Goal: Information Seeking & Learning: Compare options

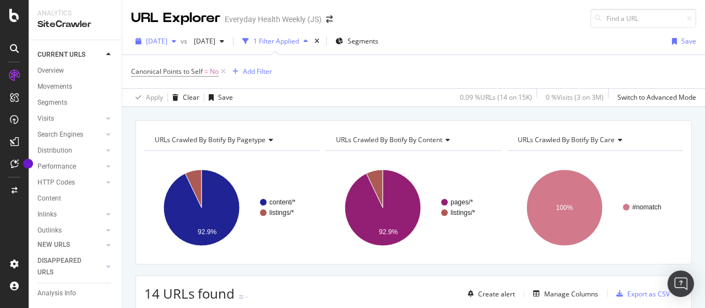
click at [167, 41] on span "[DATE]" at bounding box center [156, 40] width 21 height 9
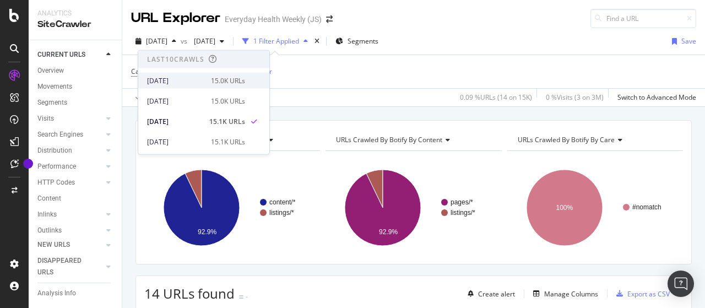
click at [186, 78] on div "[DATE]" at bounding box center [175, 80] width 57 height 10
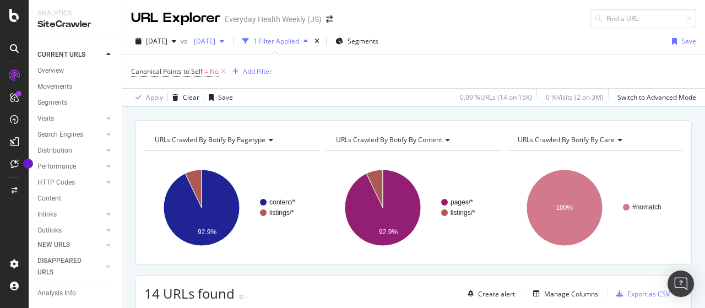
click at [215, 41] on span "[DATE]" at bounding box center [202, 40] width 26 height 9
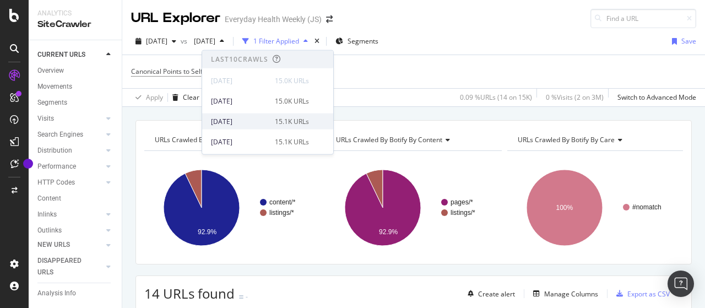
click at [264, 118] on div "[DATE]" at bounding box center [239, 121] width 57 height 10
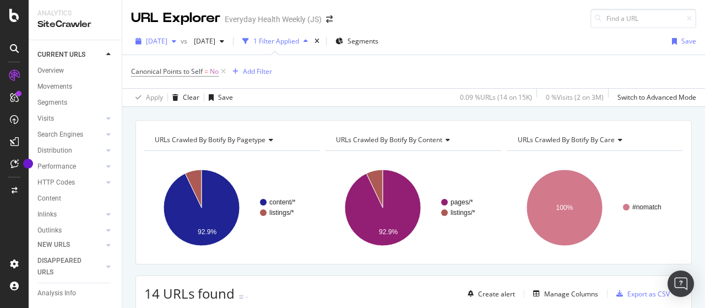
click at [181, 43] on div "button" at bounding box center [173, 41] width 13 height 7
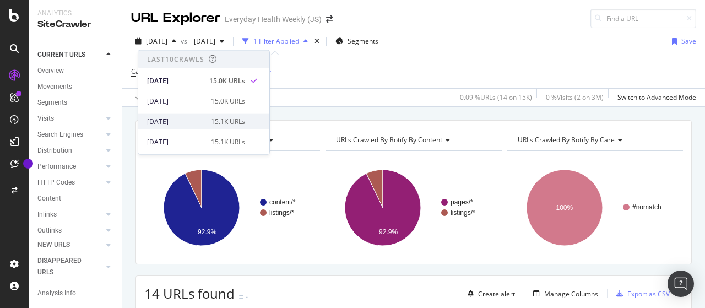
click at [191, 121] on div "[DATE]" at bounding box center [175, 121] width 57 height 10
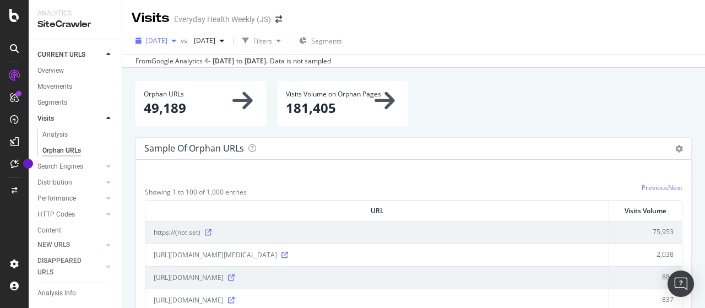
click at [167, 41] on span "[DATE]" at bounding box center [156, 40] width 21 height 9
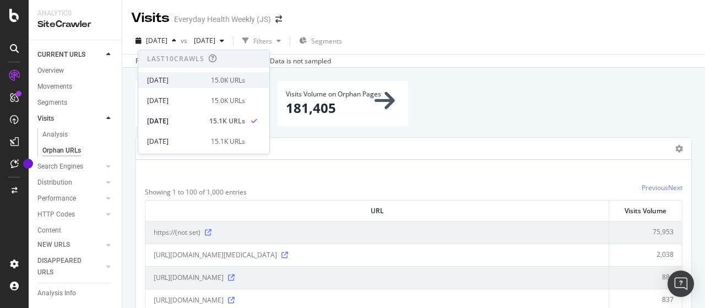
click at [180, 79] on div "[DATE]" at bounding box center [175, 80] width 57 height 10
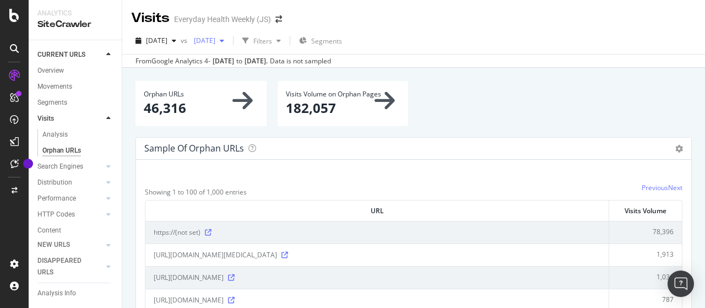
click at [229, 45] on div "[DATE]" at bounding box center [208, 40] width 39 height 17
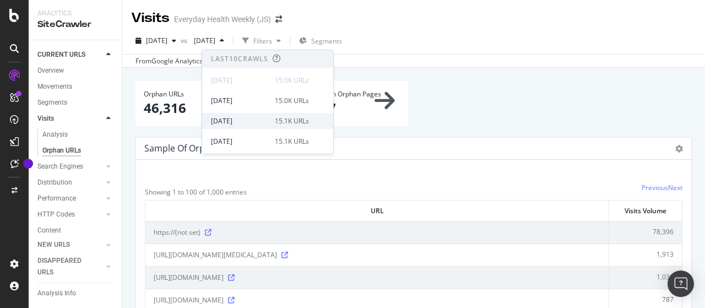
click at [247, 118] on div "[DATE]" at bounding box center [239, 121] width 57 height 10
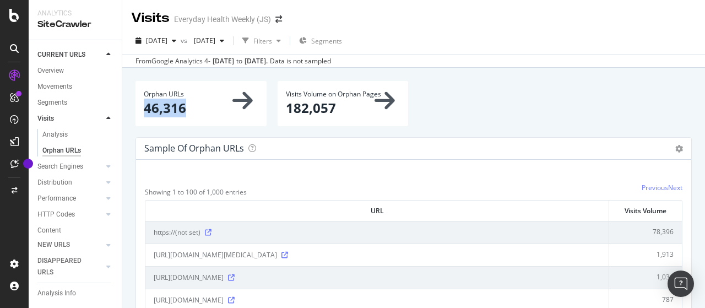
drag, startPoint x: 145, startPoint y: 108, endPoint x: 208, endPoint y: 108, distance: 63.3
click at [208, 108] on p "46,316" at bounding box center [201, 108] width 115 height 19
copy p "46,316"
click at [167, 37] on span "[DATE]" at bounding box center [156, 40] width 21 height 9
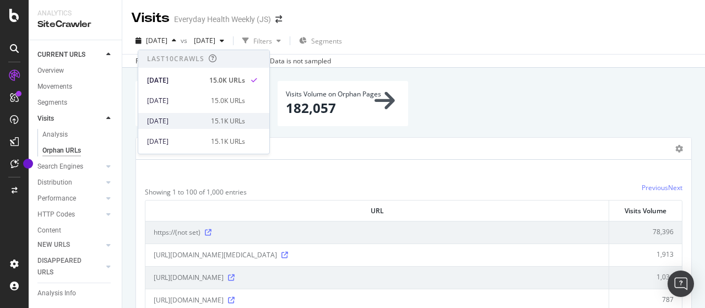
click at [188, 117] on div "[DATE]" at bounding box center [175, 121] width 57 height 10
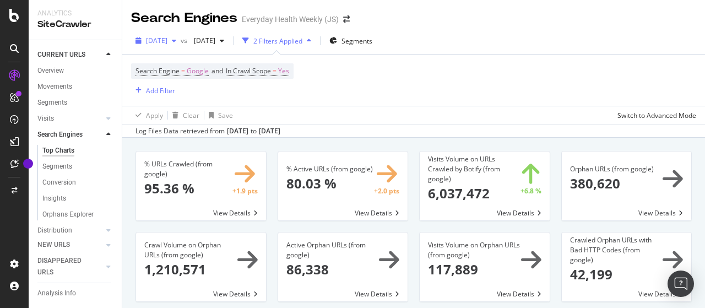
click at [167, 41] on span "[DATE]" at bounding box center [156, 40] width 21 height 9
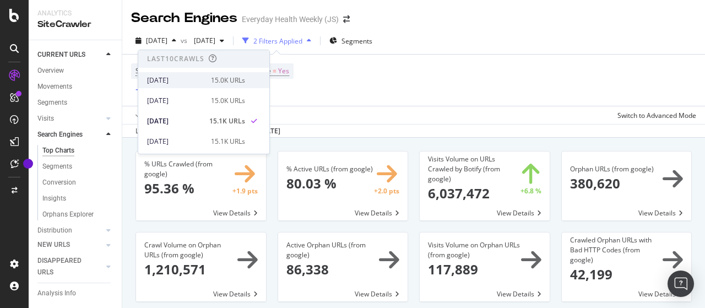
click at [196, 79] on div "[DATE]" at bounding box center [175, 80] width 57 height 10
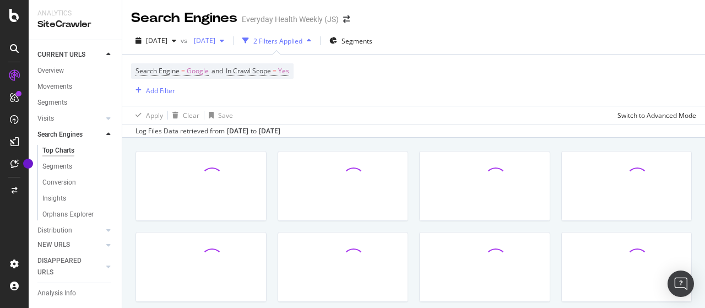
click at [215, 42] on span "[DATE]" at bounding box center [202, 40] width 26 height 9
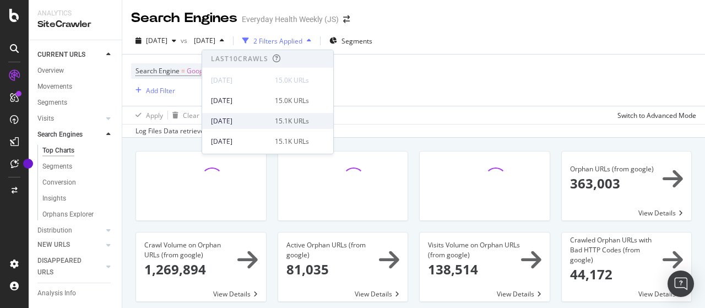
click at [275, 117] on div "15.1K URLs" at bounding box center [292, 121] width 34 height 10
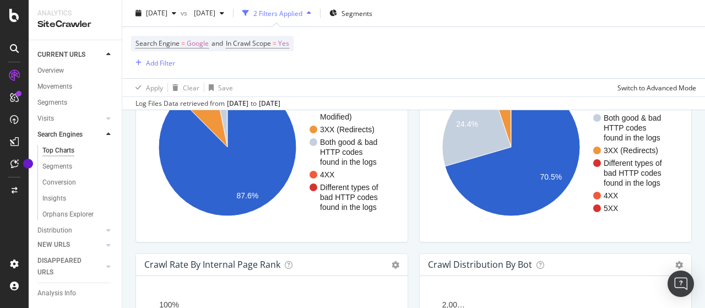
scroll to position [991, 0]
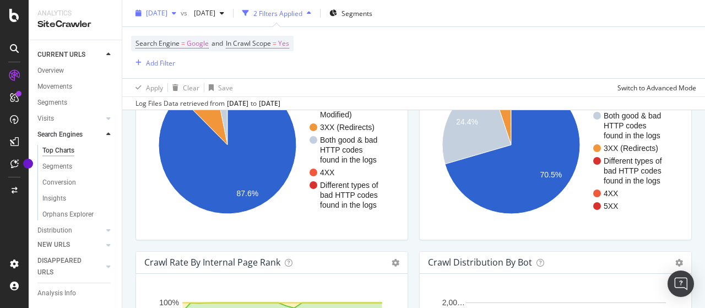
click at [167, 13] on span "[DATE]" at bounding box center [156, 12] width 21 height 9
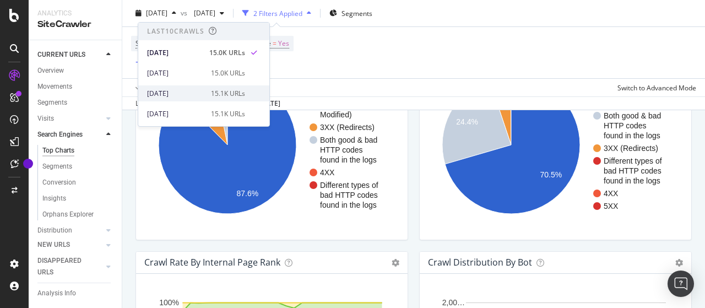
click at [176, 89] on div "[DATE]" at bounding box center [175, 94] width 57 height 10
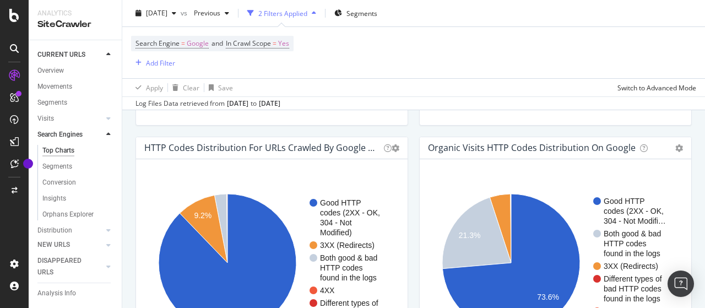
scroll to position [936, 0]
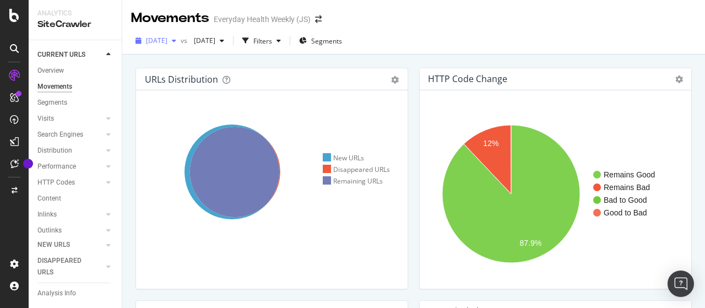
click at [167, 44] on span "[DATE]" at bounding box center [156, 40] width 21 height 9
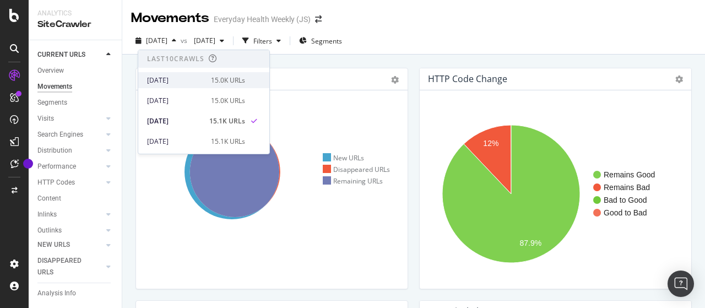
click at [176, 79] on div "[DATE]" at bounding box center [175, 80] width 57 height 10
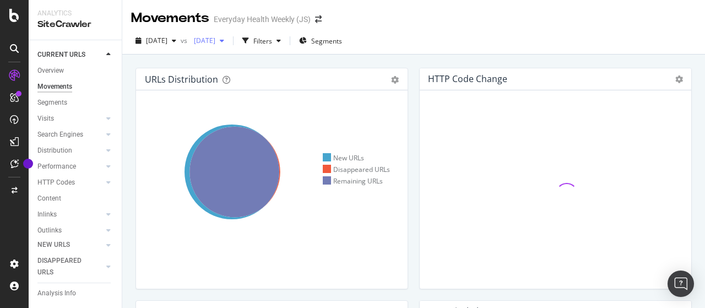
click at [215, 44] on span "[DATE]" at bounding box center [202, 40] width 26 height 9
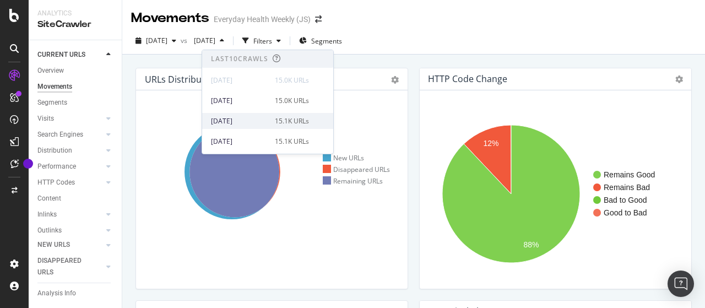
click at [246, 118] on div "[DATE]" at bounding box center [239, 121] width 57 height 10
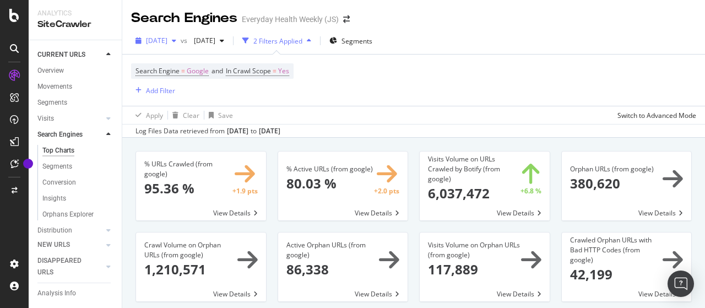
click at [164, 38] on span "[DATE]" at bounding box center [156, 40] width 21 height 9
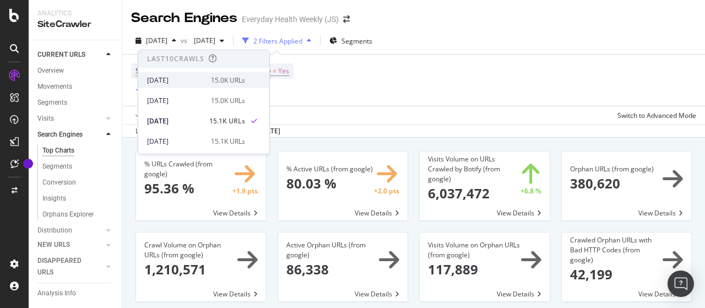
click at [170, 80] on div "[DATE]" at bounding box center [175, 80] width 57 height 10
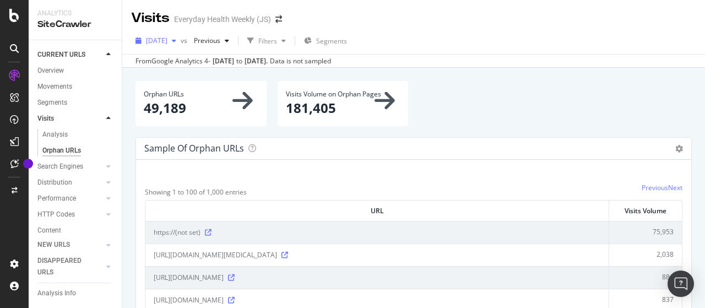
click at [167, 45] on span "[DATE]" at bounding box center [156, 40] width 21 height 9
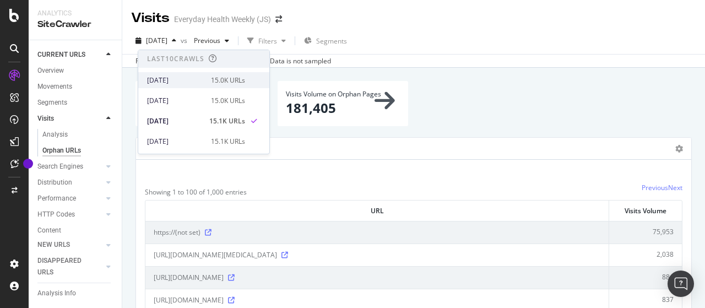
click at [173, 79] on div "[DATE]" at bounding box center [175, 80] width 57 height 10
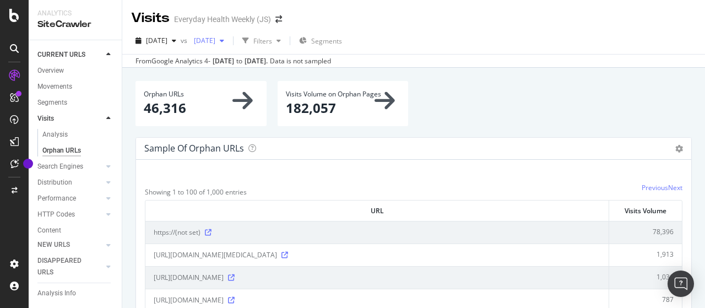
click at [215, 38] on span "[DATE]" at bounding box center [202, 40] width 26 height 9
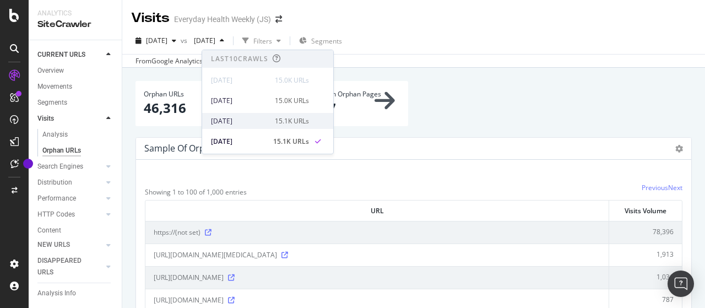
click at [258, 117] on div "[DATE]" at bounding box center [239, 121] width 57 height 10
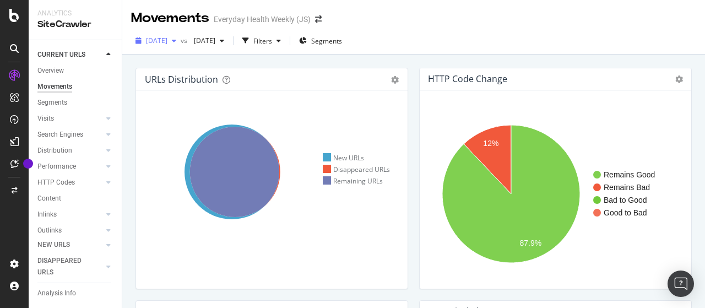
click at [181, 44] on div "button" at bounding box center [173, 40] width 13 height 7
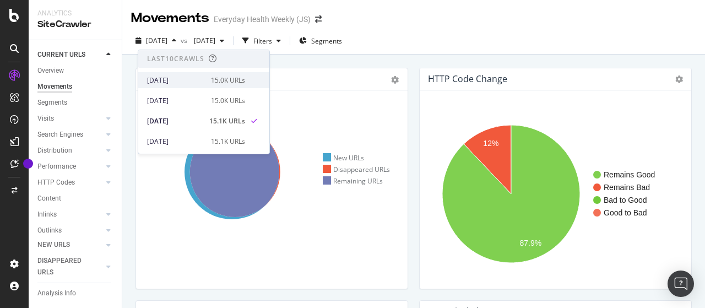
click at [181, 78] on div "[DATE]" at bounding box center [175, 80] width 57 height 10
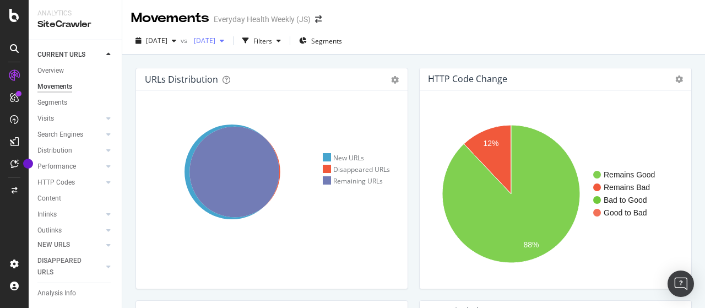
click at [215, 42] on span "[DATE]" at bounding box center [202, 40] width 26 height 9
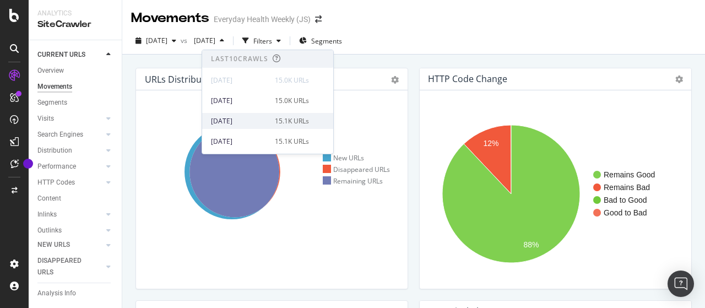
click at [236, 118] on div "[DATE]" at bounding box center [239, 121] width 57 height 10
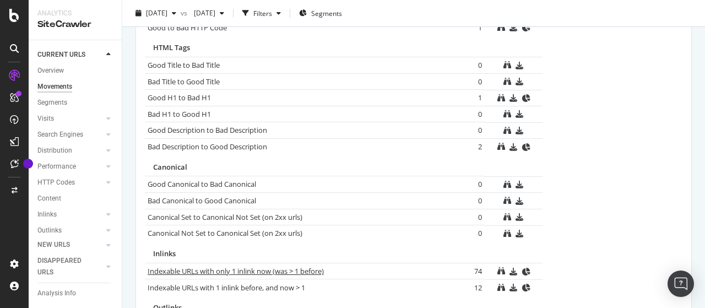
scroll to position [811, 0]
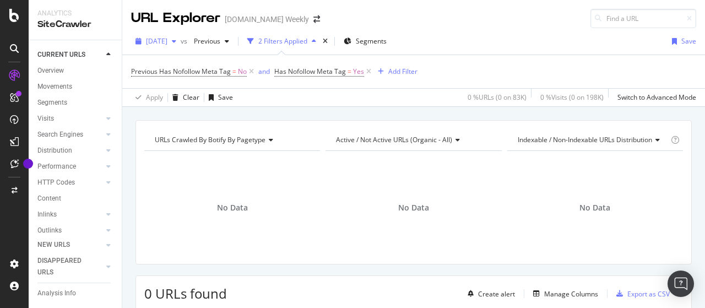
click at [167, 39] on span "[DATE]" at bounding box center [156, 40] width 21 height 9
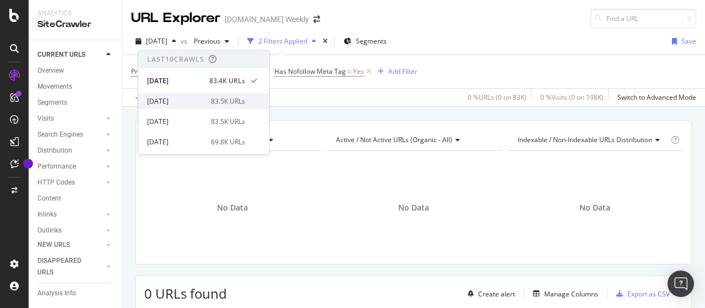
click at [191, 97] on div "[DATE]" at bounding box center [175, 101] width 57 height 10
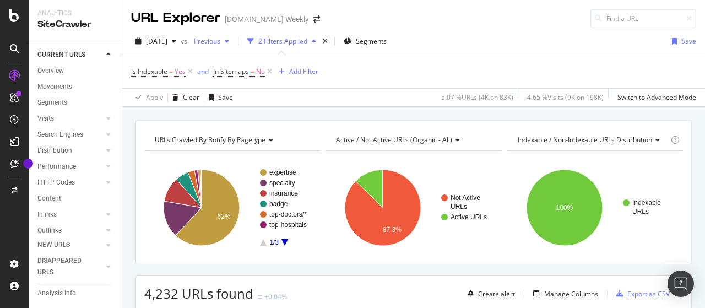
click at [220, 40] on span "Previous" at bounding box center [204, 40] width 31 height 9
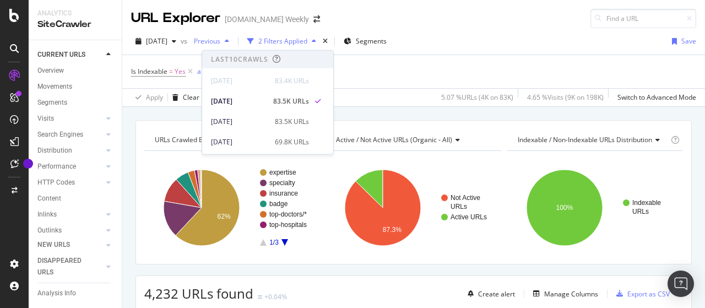
click at [220, 40] on span "Previous" at bounding box center [204, 40] width 31 height 9
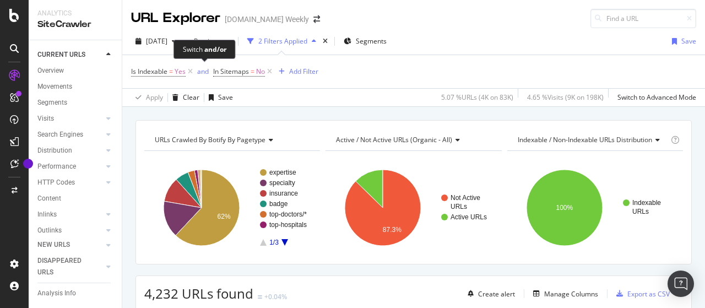
click at [176, 44] on div "Switch and/or" at bounding box center [204, 49] width 62 height 19
click at [161, 41] on span "[DATE]" at bounding box center [156, 40] width 21 height 9
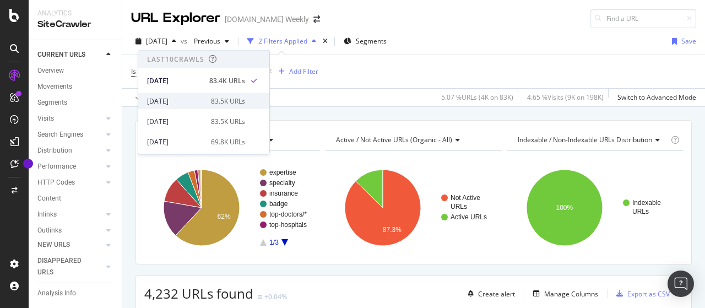
click at [178, 98] on div "[DATE]" at bounding box center [175, 101] width 57 height 10
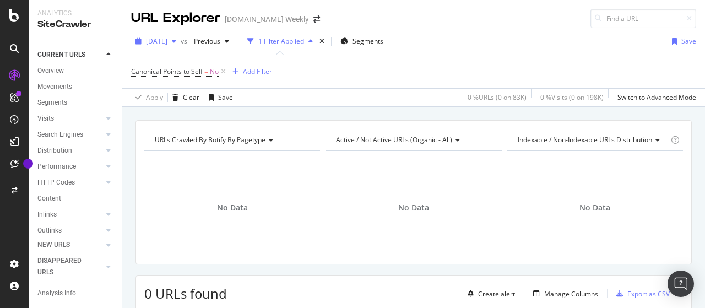
click at [166, 40] on span "[DATE]" at bounding box center [156, 40] width 21 height 9
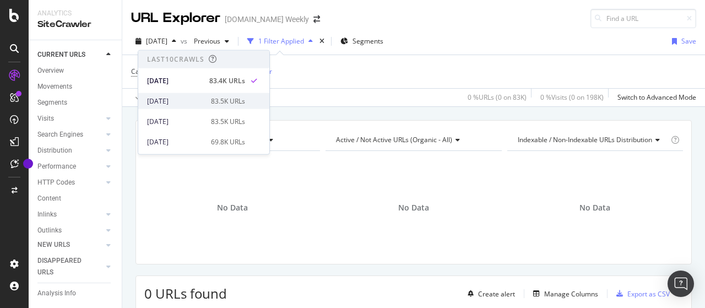
click at [175, 96] on div "[DATE]" at bounding box center [175, 101] width 57 height 10
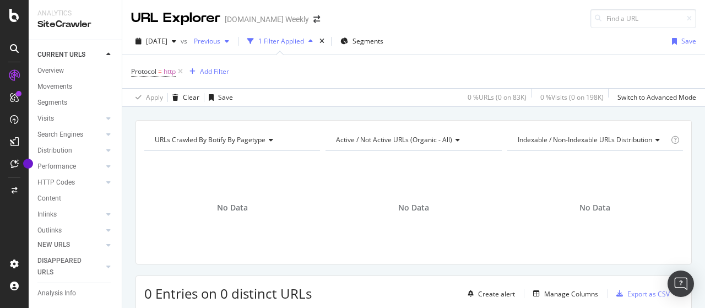
click at [220, 42] on span "Previous" at bounding box center [204, 40] width 31 height 9
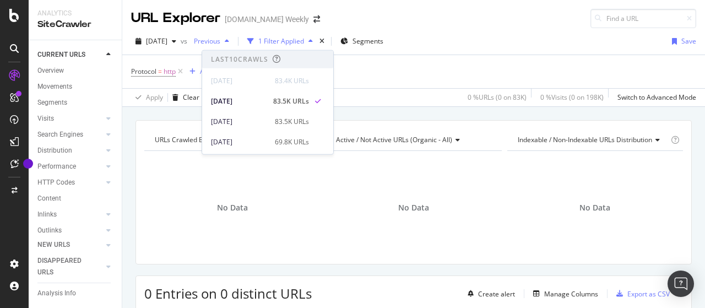
click at [220, 42] on span "Previous" at bounding box center [204, 40] width 31 height 9
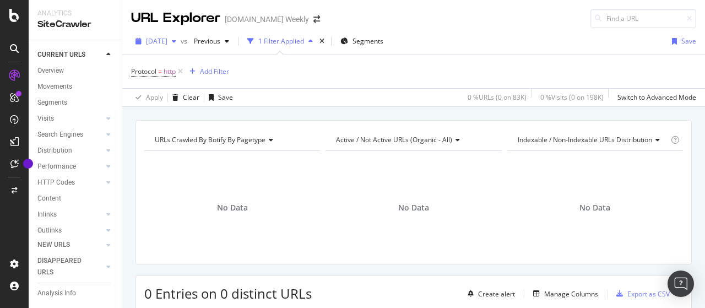
click at [167, 42] on span "[DATE]" at bounding box center [156, 40] width 21 height 9
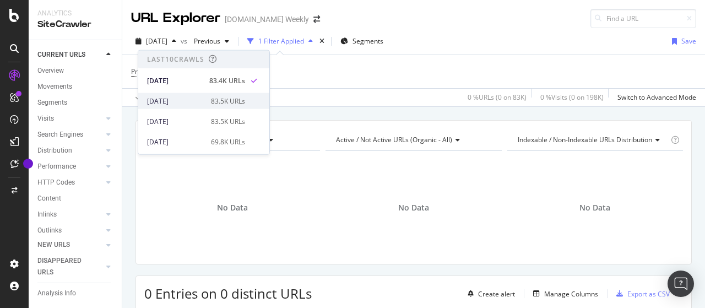
click at [197, 101] on div "[DATE]" at bounding box center [175, 101] width 57 height 10
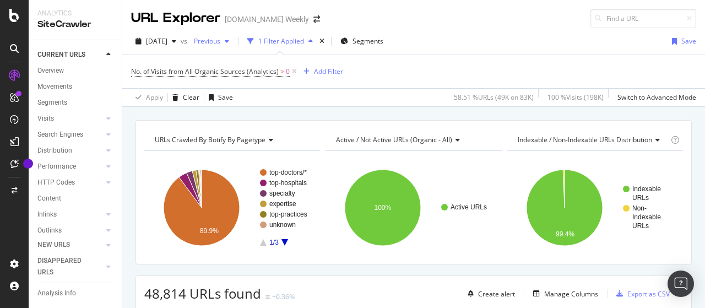
click at [232, 46] on div "Previous" at bounding box center [211, 41] width 44 height 17
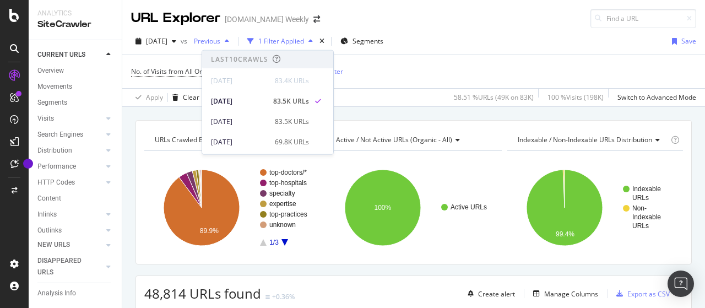
click at [232, 46] on div "Previous" at bounding box center [211, 41] width 44 height 17
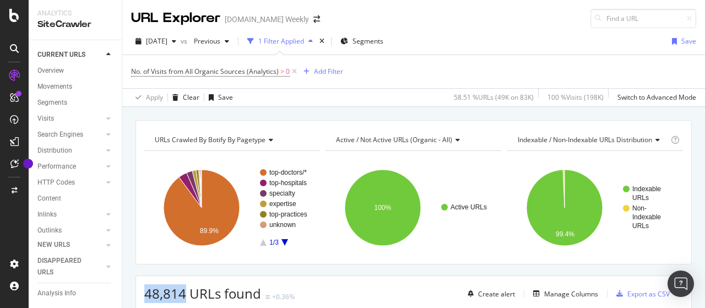
drag, startPoint x: 160, startPoint y: 297, endPoint x: 184, endPoint y: 300, distance: 24.5
click at [187, 297] on span "48,814 URLs found" at bounding box center [202, 293] width 117 height 18
copy span "48,814"
click at [167, 41] on span "[DATE]" at bounding box center [156, 40] width 21 height 9
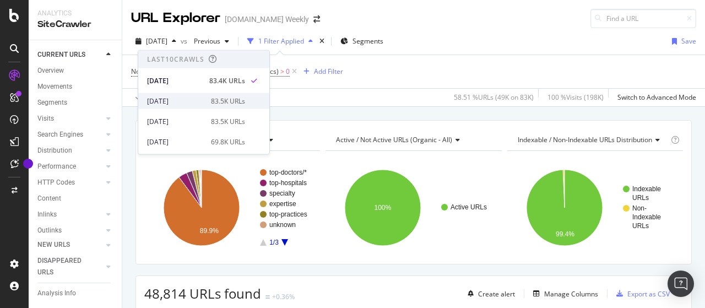
click at [196, 97] on div "[DATE]" at bounding box center [175, 101] width 57 height 10
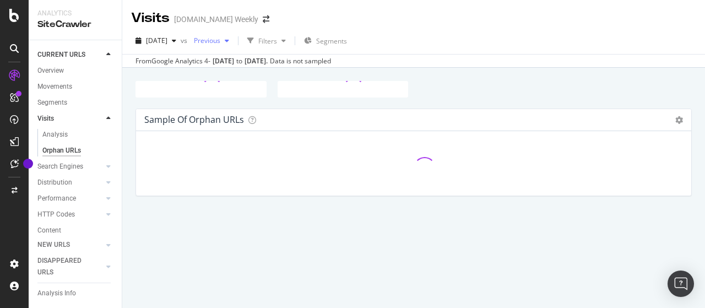
click at [220, 39] on span "Previous" at bounding box center [204, 40] width 31 height 9
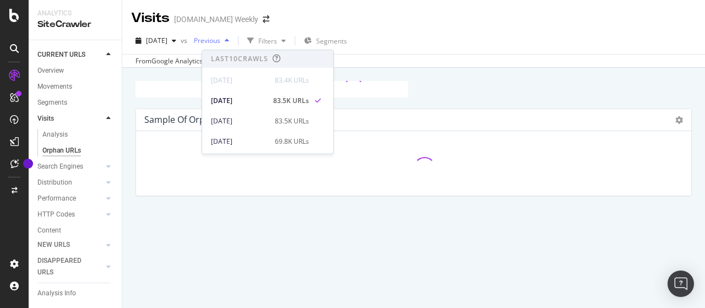
click at [220, 39] on span "Previous" at bounding box center [204, 40] width 31 height 9
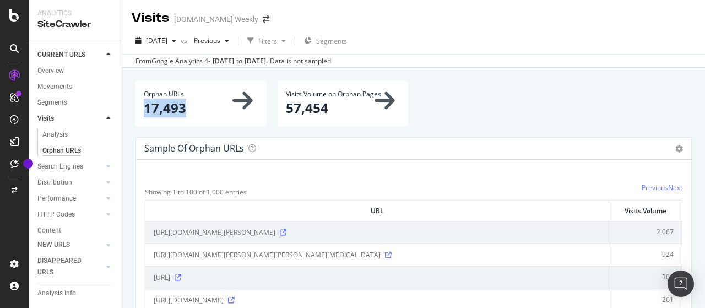
drag, startPoint x: 144, startPoint y: 107, endPoint x: 188, endPoint y: 108, distance: 44.1
click at [188, 108] on p "17,493" at bounding box center [201, 108] width 115 height 19
copy p "17,493"
click at [167, 38] on span "2025 Sep. 7th" at bounding box center [156, 40] width 21 height 9
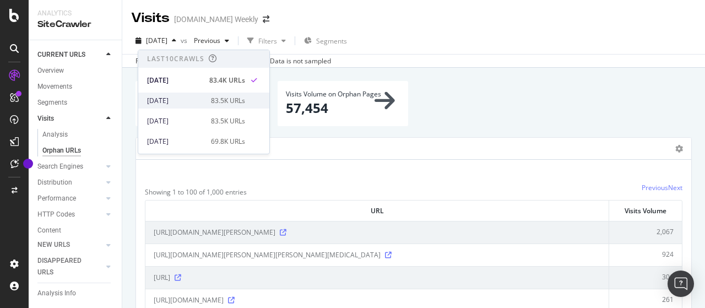
click at [186, 100] on div "[DATE]" at bounding box center [175, 101] width 57 height 10
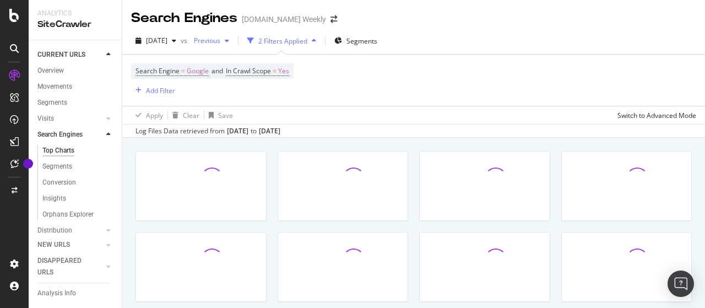
click at [220, 40] on span "Previous" at bounding box center [204, 40] width 31 height 9
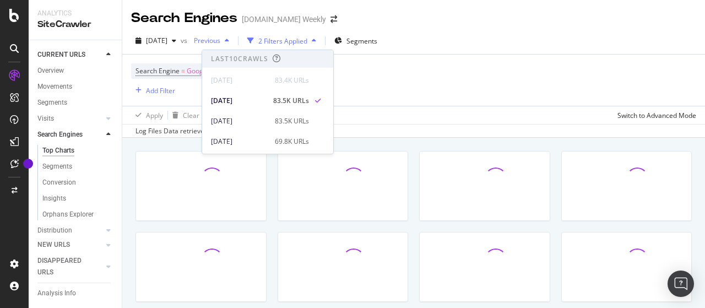
click at [220, 40] on span "Previous" at bounding box center [204, 40] width 31 height 9
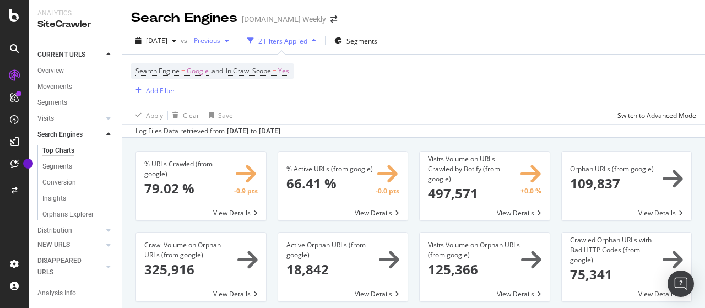
click at [220, 42] on span "Previous" at bounding box center [204, 40] width 31 height 9
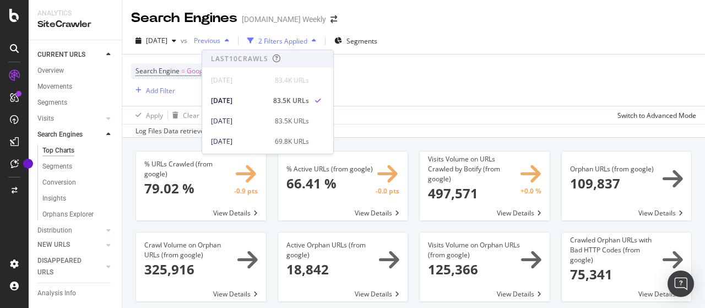
click at [220, 42] on span "Previous" at bounding box center [204, 40] width 31 height 9
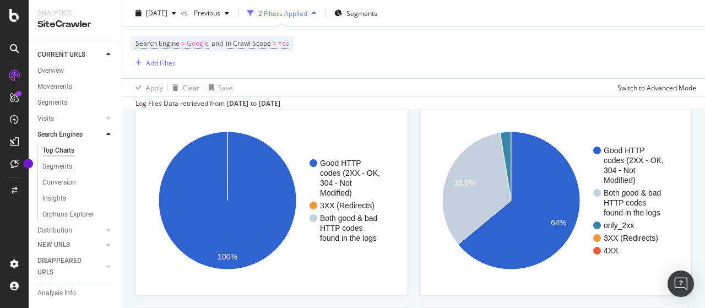
scroll to position [936, 0]
click at [181, 13] on div "button" at bounding box center [173, 13] width 13 height 7
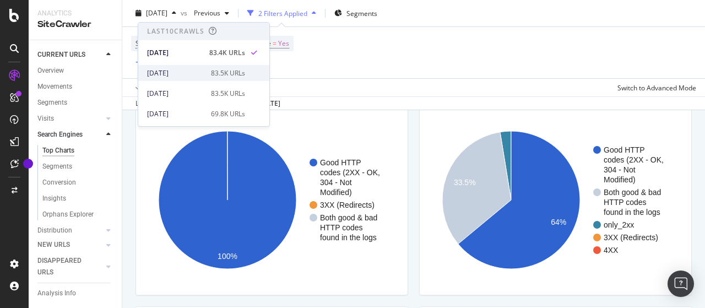
click at [178, 69] on div "[DATE]" at bounding box center [175, 73] width 57 height 10
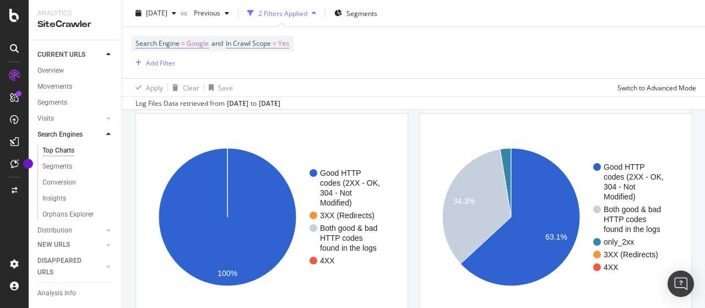
scroll to position [936, 0]
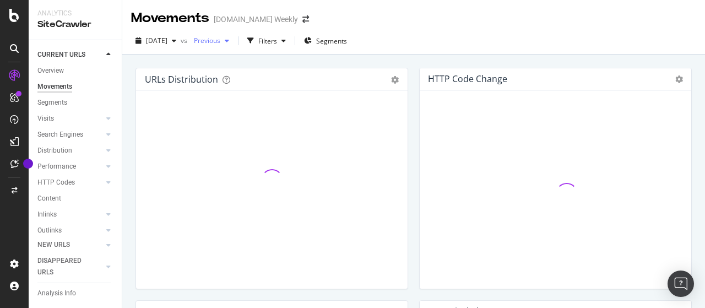
click at [216, 44] on span "Previous" at bounding box center [204, 40] width 31 height 9
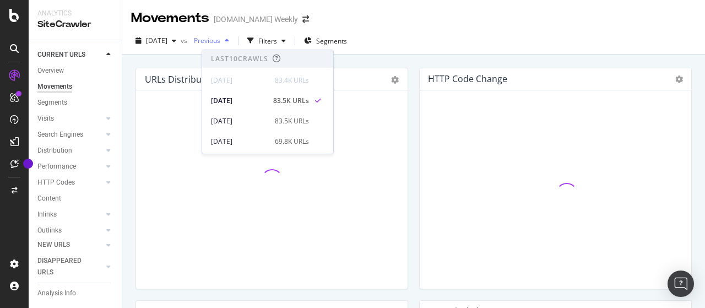
click at [220, 42] on span "Previous" at bounding box center [204, 40] width 31 height 9
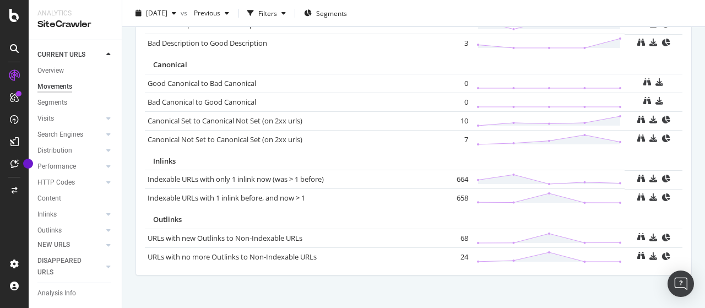
scroll to position [859, 0]
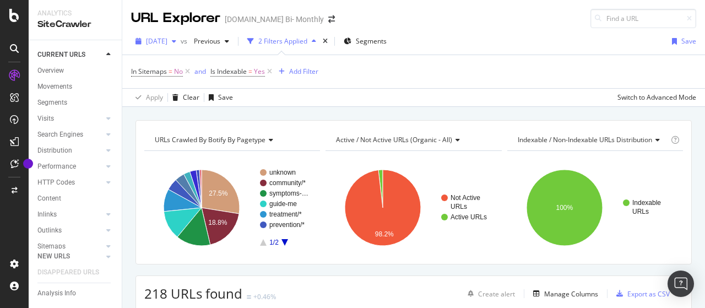
click at [167, 43] on span "[DATE]" at bounding box center [156, 40] width 21 height 9
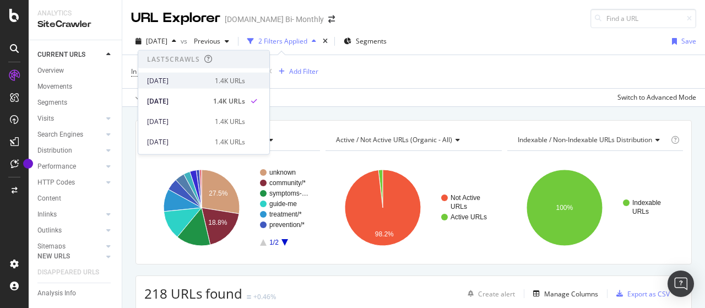
click at [183, 80] on div "2025 Sep. 8th" at bounding box center [177, 80] width 61 height 10
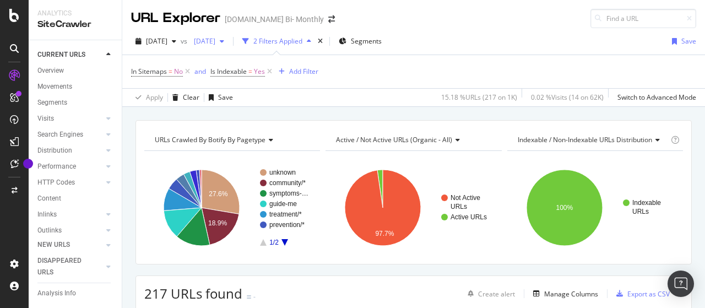
click at [215, 45] on span "[DATE]" at bounding box center [202, 40] width 26 height 9
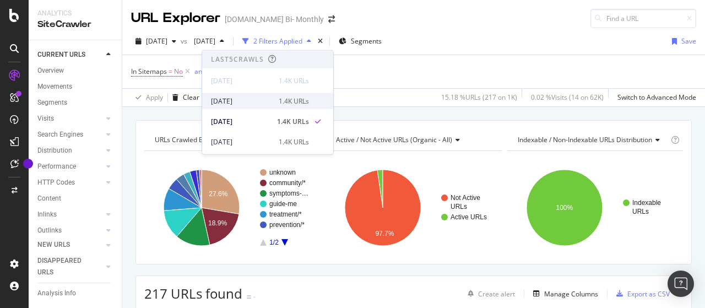
click at [245, 103] on div "[DATE]" at bounding box center [241, 101] width 61 height 10
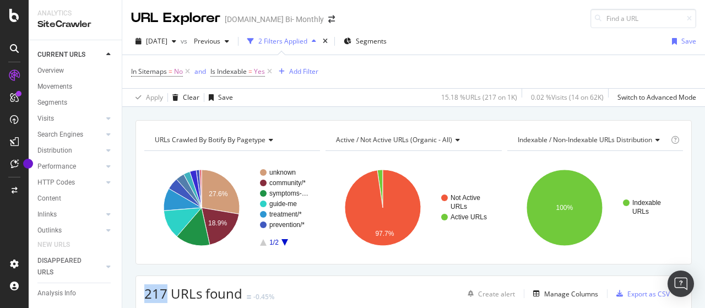
drag, startPoint x: 157, startPoint y: 293, endPoint x: 165, endPoint y: 292, distance: 7.8
click at [165, 292] on div "217 URLs found -0.45% Create alert Manage Columns Export as CSV" at bounding box center [413, 289] width 555 height 27
copy span "217"
click at [167, 44] on span "[DATE]" at bounding box center [156, 40] width 21 height 9
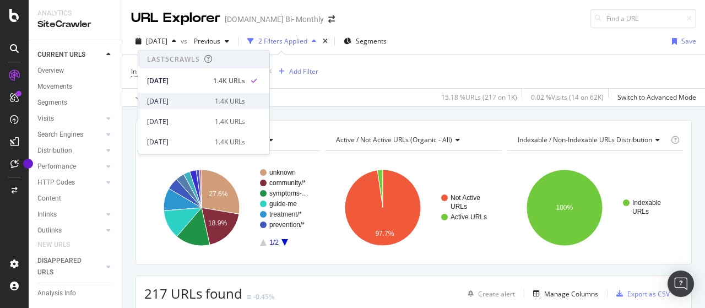
click at [184, 96] on div "[DATE]" at bounding box center [177, 101] width 61 height 10
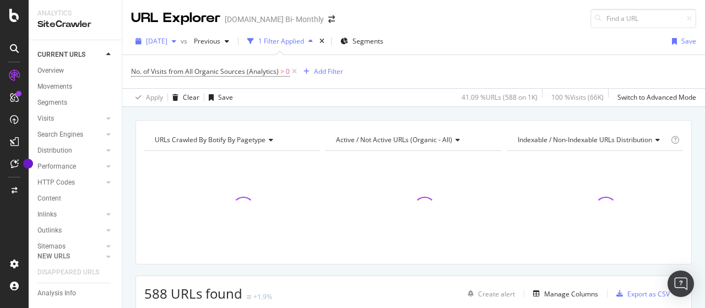
click at [167, 44] on span "[DATE]" at bounding box center [156, 40] width 21 height 9
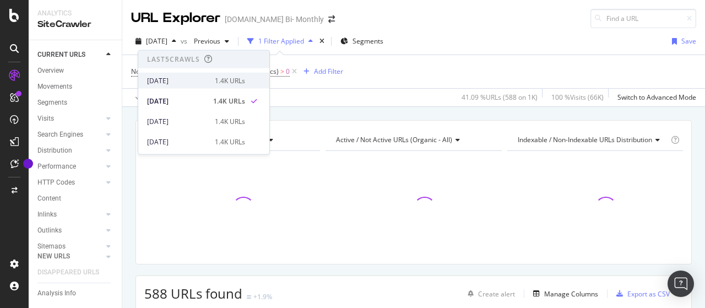
click at [189, 80] on div "[DATE]" at bounding box center [177, 80] width 61 height 10
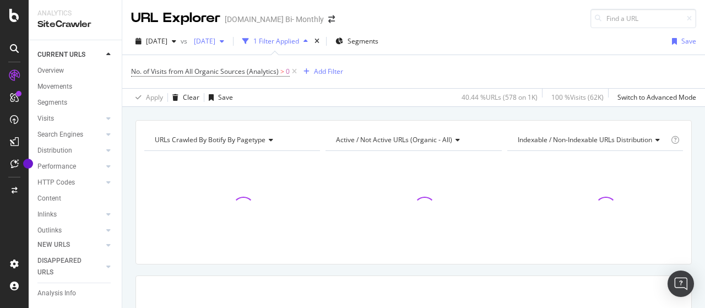
click at [215, 40] on span "[DATE]" at bounding box center [202, 40] width 26 height 9
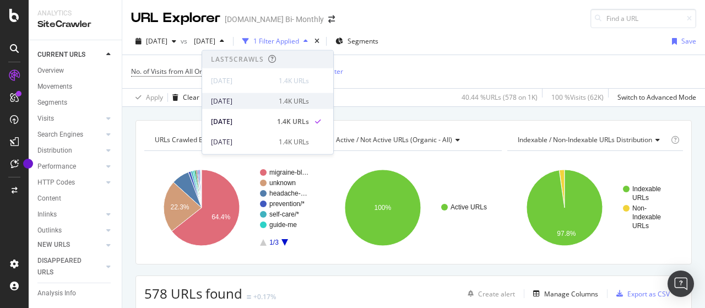
click at [260, 99] on div "[DATE]" at bounding box center [241, 101] width 61 height 10
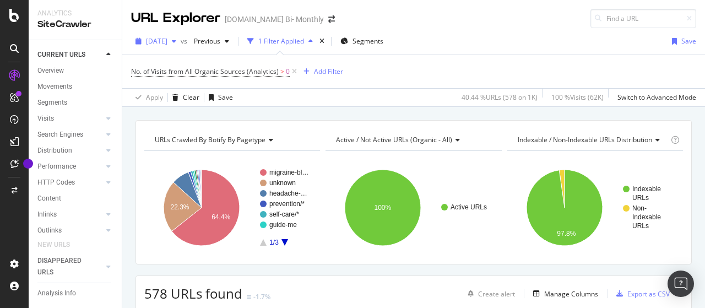
click at [167, 43] on span "[DATE]" at bounding box center [156, 40] width 21 height 9
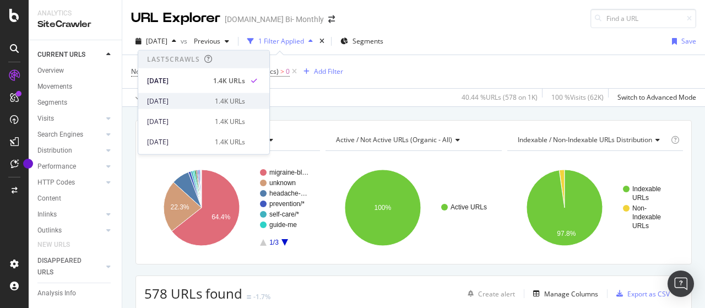
click at [200, 108] on div "[DATE] 1.4K URLs" at bounding box center [203, 101] width 131 height 16
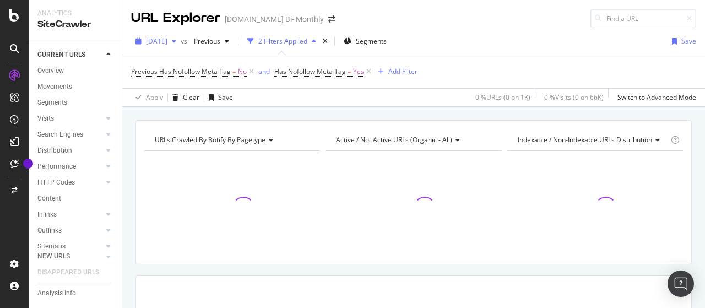
click at [167, 40] on span "[DATE]" at bounding box center [156, 40] width 21 height 9
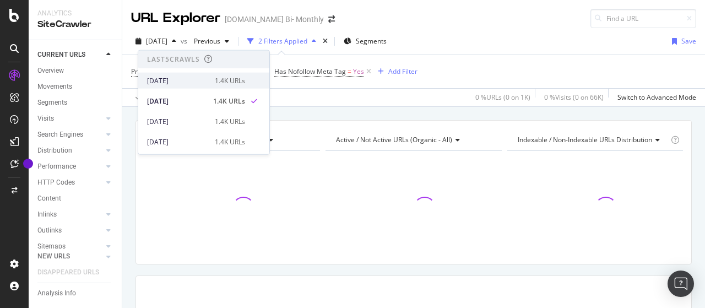
click at [191, 79] on div "[DATE]" at bounding box center [177, 80] width 61 height 10
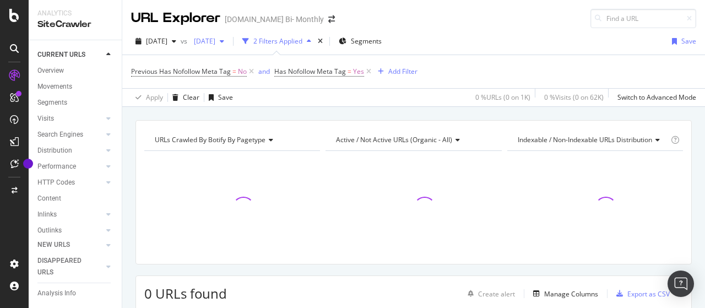
click at [215, 42] on span "[DATE]" at bounding box center [202, 40] width 26 height 9
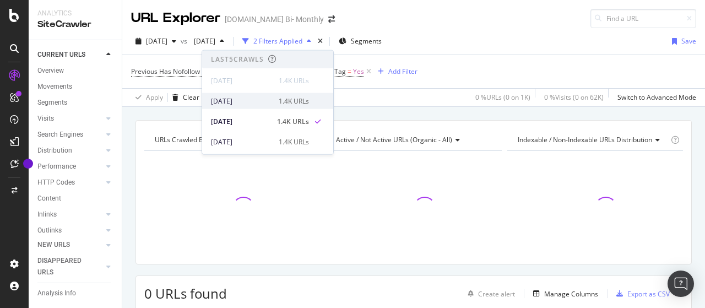
click at [254, 104] on div "[DATE]" at bounding box center [241, 101] width 61 height 10
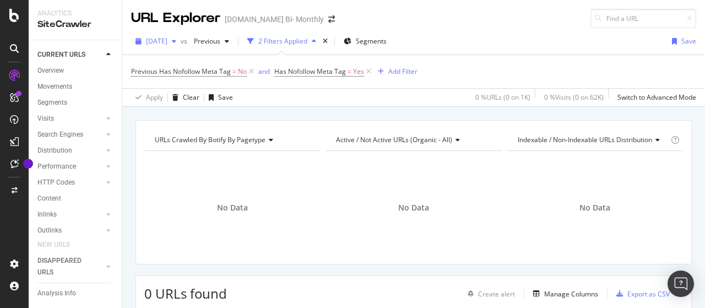
click at [176, 40] on icon "button" at bounding box center [174, 41] width 4 height 7
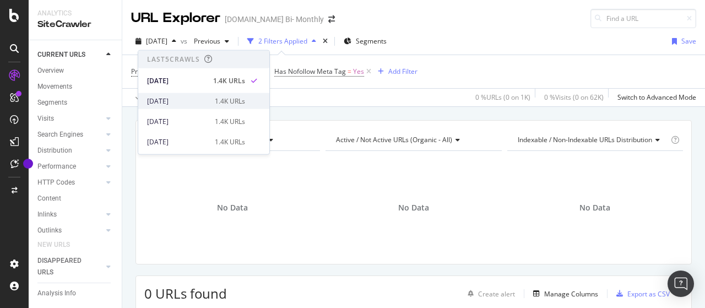
click at [183, 99] on div "[DATE]" at bounding box center [177, 101] width 61 height 10
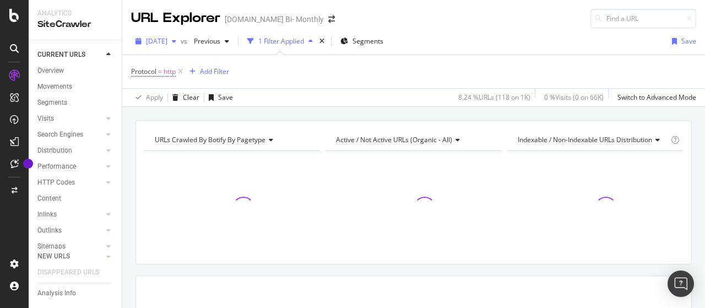
click at [167, 42] on span "[DATE]" at bounding box center [156, 40] width 21 height 9
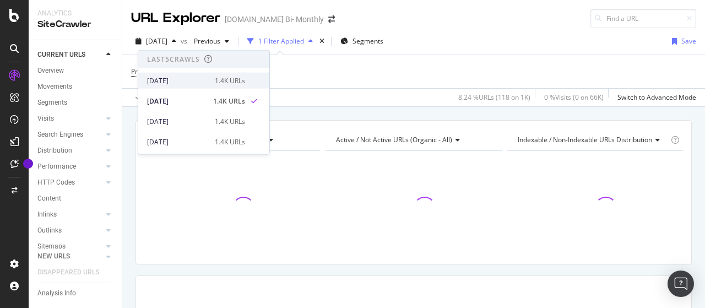
click at [184, 80] on div "[DATE]" at bounding box center [177, 80] width 61 height 10
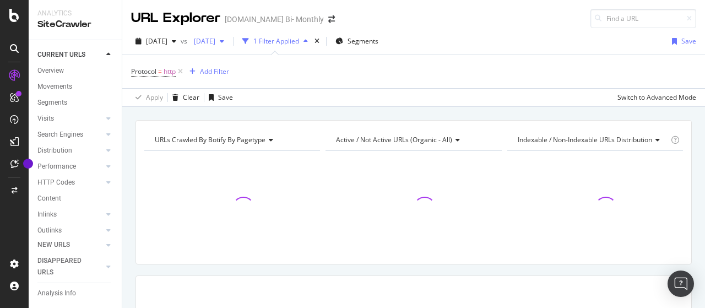
click at [215, 39] on span "[DATE]" at bounding box center [202, 40] width 26 height 9
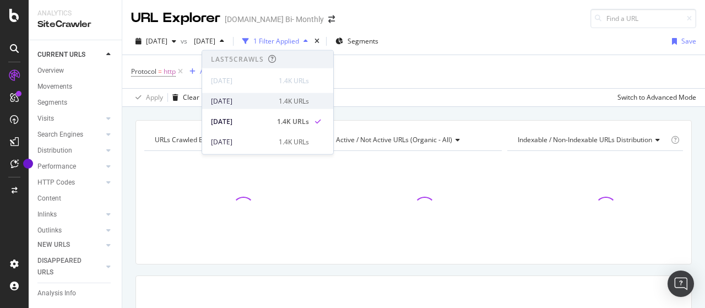
click at [256, 103] on div "[DATE]" at bounding box center [241, 101] width 61 height 10
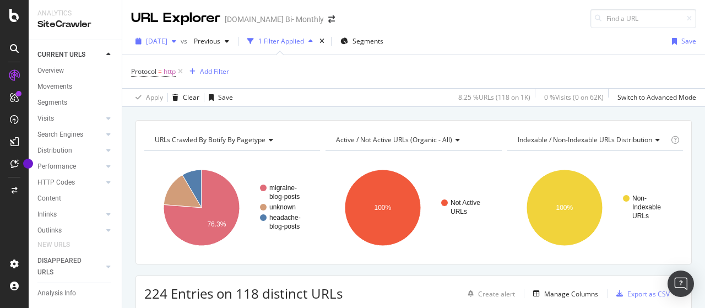
click at [167, 41] on span "[DATE]" at bounding box center [156, 40] width 21 height 9
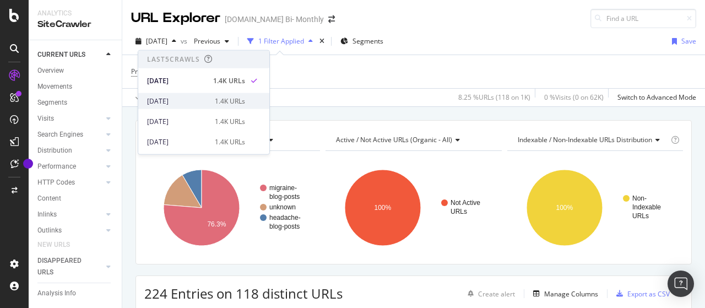
click at [192, 97] on div "[DATE]" at bounding box center [177, 101] width 61 height 10
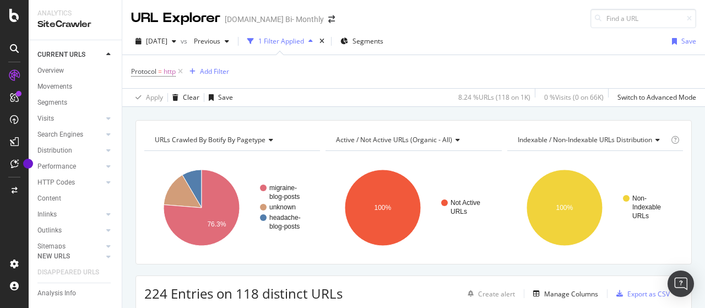
scroll to position [55, 0]
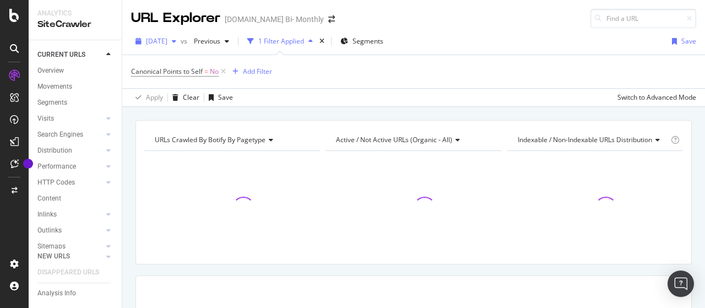
click at [167, 40] on span "[DATE]" at bounding box center [156, 40] width 21 height 9
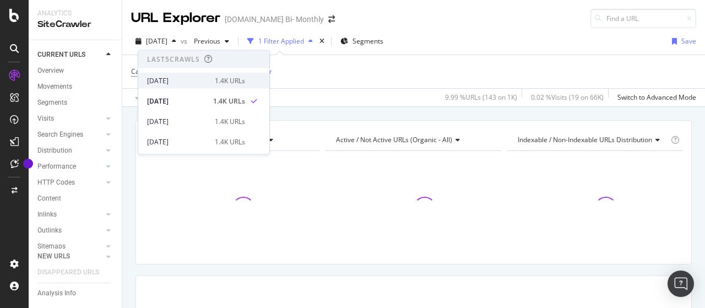
click at [192, 81] on div "[DATE]" at bounding box center [177, 80] width 61 height 10
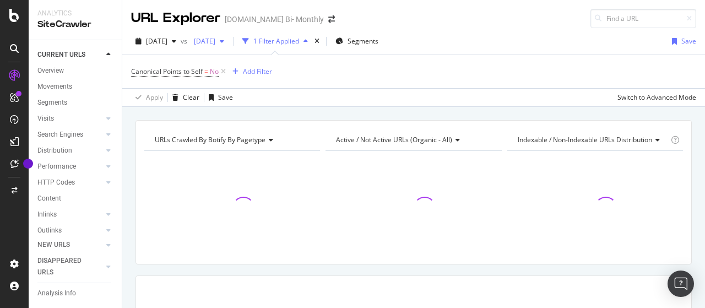
click at [215, 40] on span "[DATE]" at bounding box center [202, 40] width 26 height 9
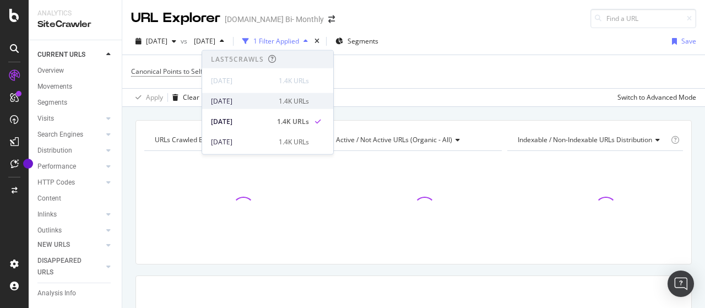
click at [256, 102] on div "[DATE]" at bounding box center [241, 101] width 61 height 10
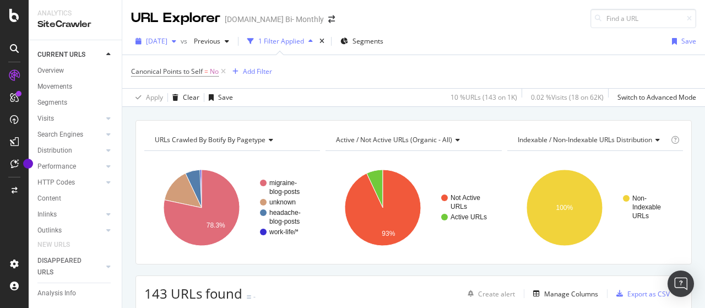
click at [167, 39] on span "[DATE]" at bounding box center [156, 40] width 21 height 9
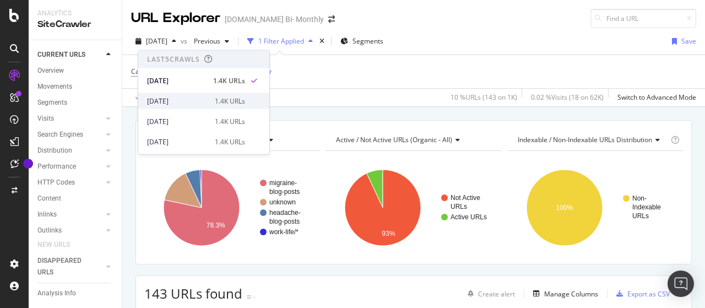
click at [203, 101] on div "[DATE]" at bounding box center [177, 101] width 61 height 10
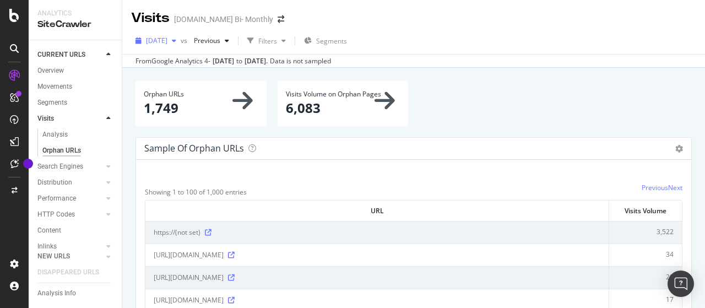
click at [167, 40] on span "[DATE]" at bounding box center [156, 40] width 21 height 9
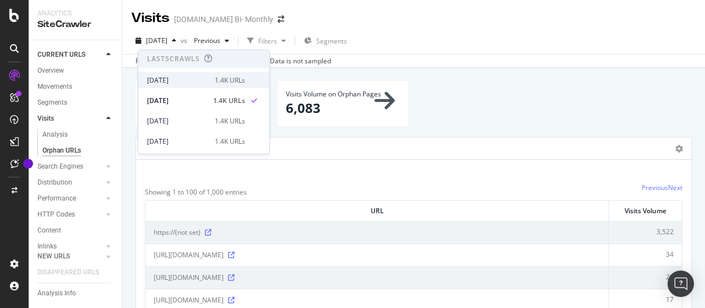
click at [181, 81] on div "[DATE]" at bounding box center [177, 80] width 61 height 10
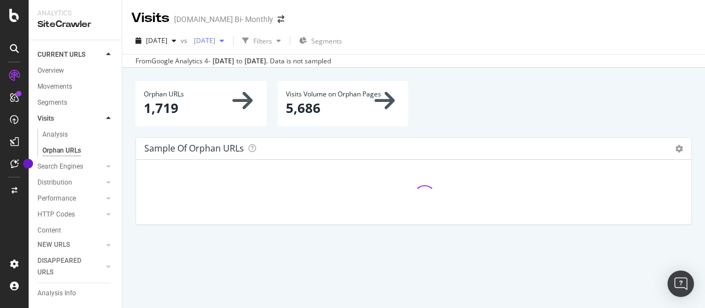
click at [229, 45] on div "[DATE]" at bounding box center [208, 40] width 39 height 17
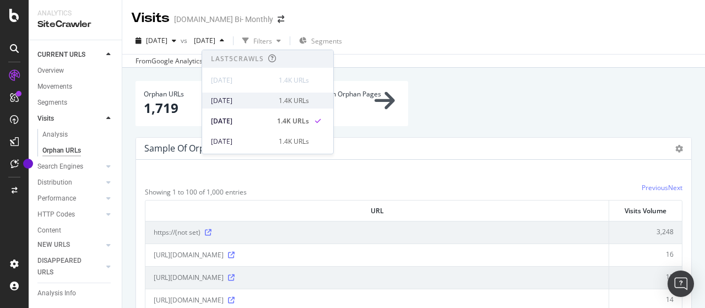
click at [246, 99] on div "[DATE]" at bounding box center [241, 101] width 61 height 10
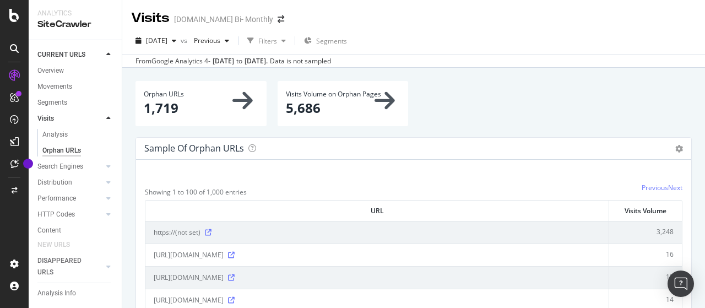
click at [149, 101] on p "1,719" at bounding box center [201, 108] width 115 height 19
drag, startPoint x: 142, startPoint y: 106, endPoint x: 185, endPoint y: 104, distance: 43.0
click at [185, 104] on div "Orphan URLs 1,719" at bounding box center [200, 103] width 131 height 45
copy p "1,719"
click at [181, 46] on div "[DATE]" at bounding box center [156, 40] width 50 height 17
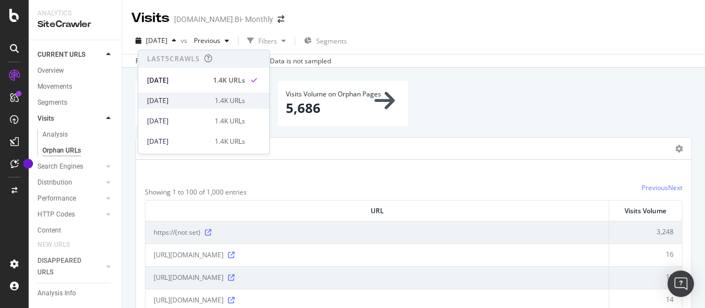
click at [183, 97] on div "[DATE]" at bounding box center [177, 101] width 61 height 10
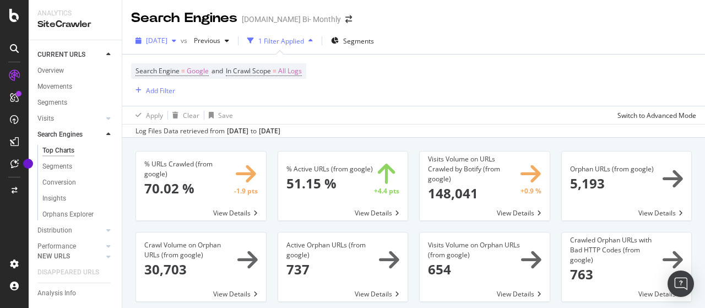
click at [167, 40] on span "[DATE]" at bounding box center [156, 40] width 21 height 9
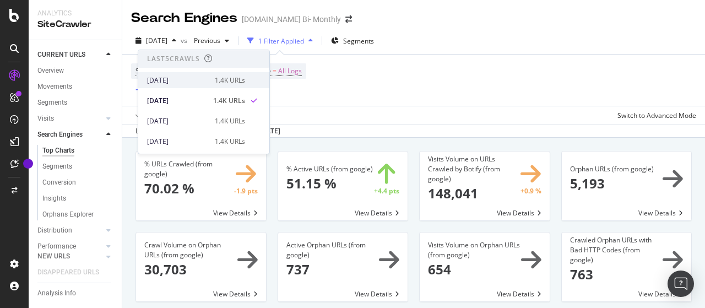
click at [197, 82] on div "[DATE]" at bounding box center [177, 80] width 61 height 10
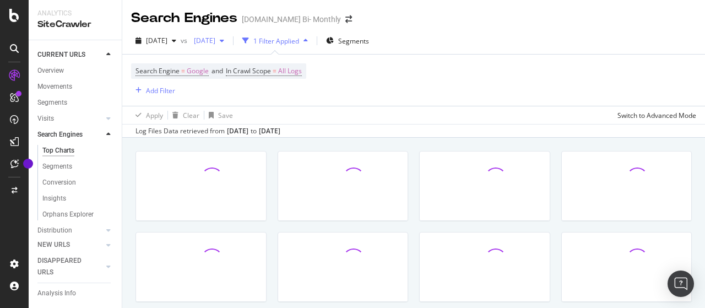
click at [229, 32] on div "[DATE]" at bounding box center [208, 40] width 39 height 17
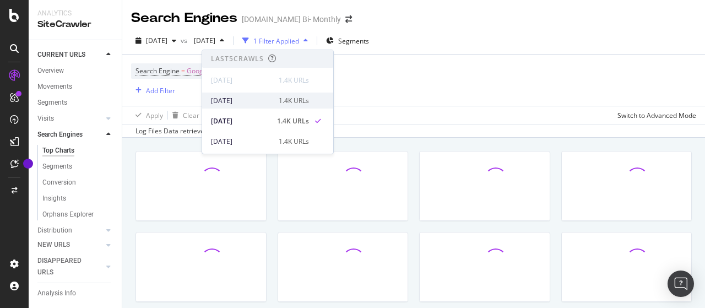
click at [243, 97] on div "[DATE]" at bounding box center [241, 101] width 61 height 10
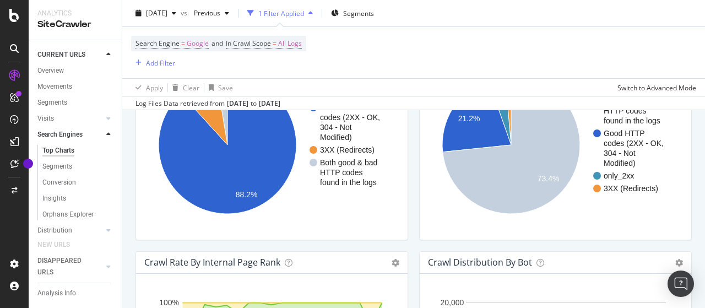
scroll to position [936, 0]
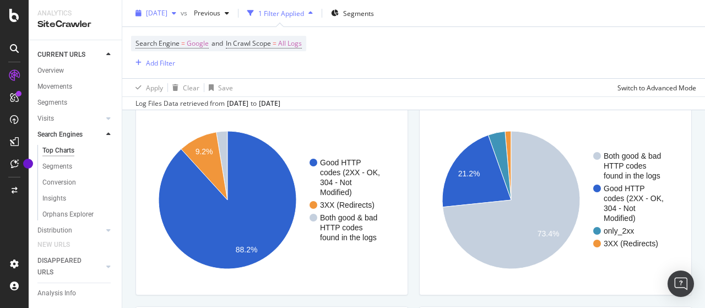
click at [181, 19] on div "[DATE]" at bounding box center [156, 13] width 50 height 17
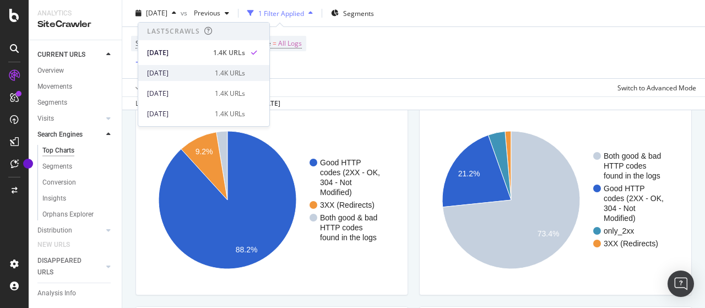
click at [186, 72] on div "[DATE]" at bounding box center [177, 73] width 61 height 10
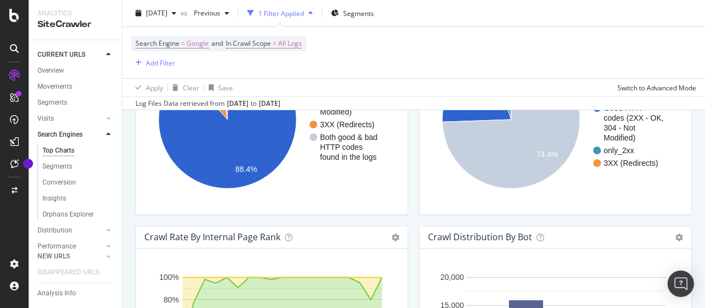
scroll to position [936, 0]
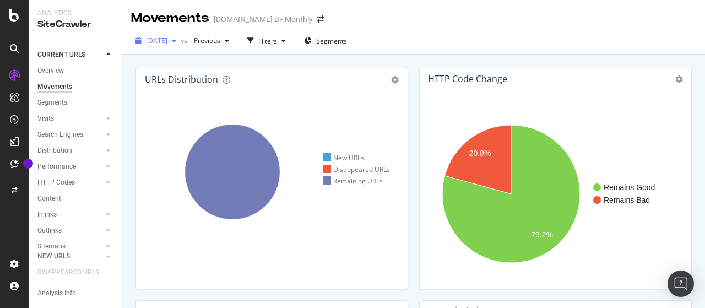
click at [167, 42] on span "[DATE]" at bounding box center [156, 40] width 21 height 9
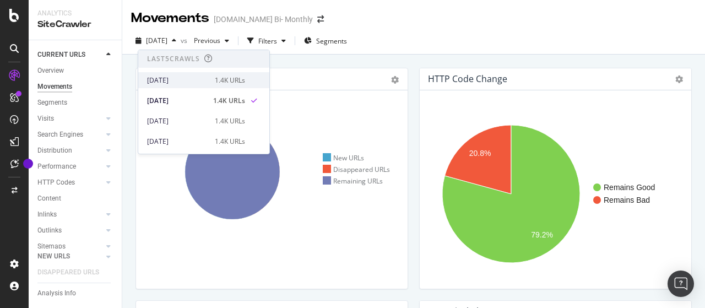
click at [192, 79] on div "[DATE]" at bounding box center [177, 80] width 61 height 10
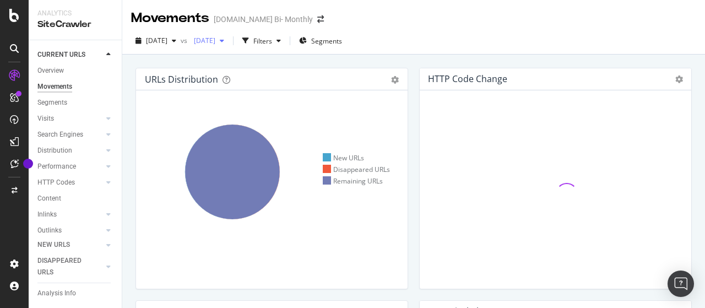
click at [215, 40] on span "[DATE]" at bounding box center [202, 40] width 26 height 9
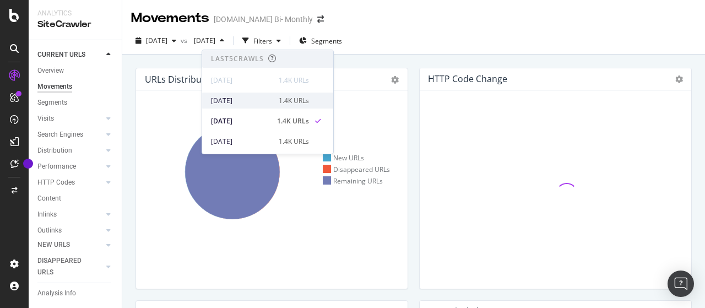
click at [258, 96] on div "[DATE]" at bounding box center [241, 101] width 61 height 10
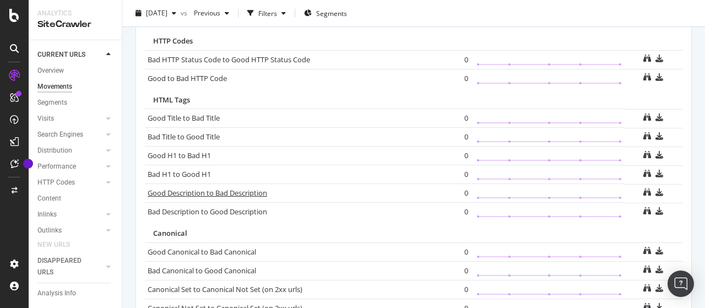
scroll to position [740, 0]
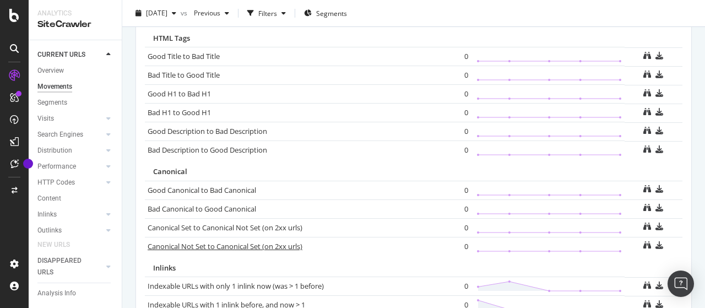
click at [263, 241] on link "Canonical Not Set to Canonical Set (on 2xx urls)" at bounding box center [225, 246] width 155 height 10
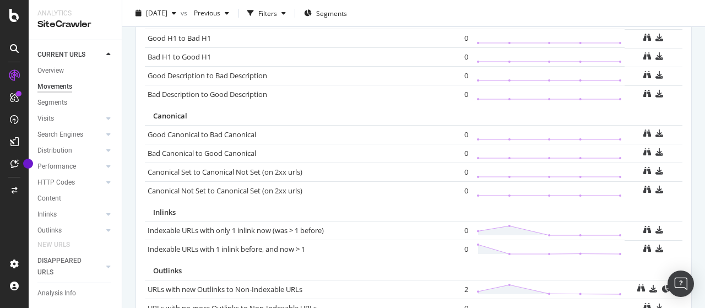
scroll to position [851, 0]
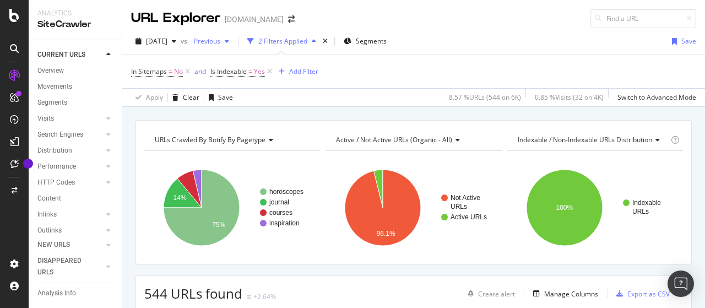
click at [220, 40] on span "Previous" at bounding box center [204, 40] width 31 height 9
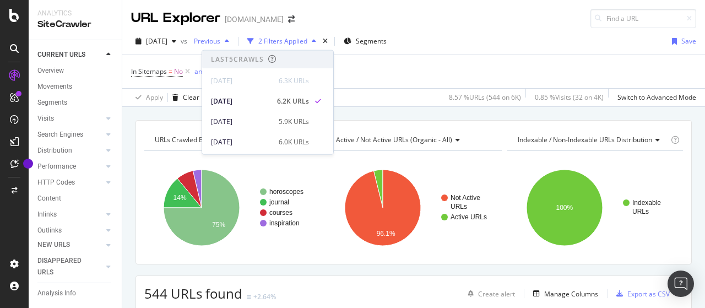
click at [220, 40] on span "Previous" at bounding box center [204, 40] width 31 height 9
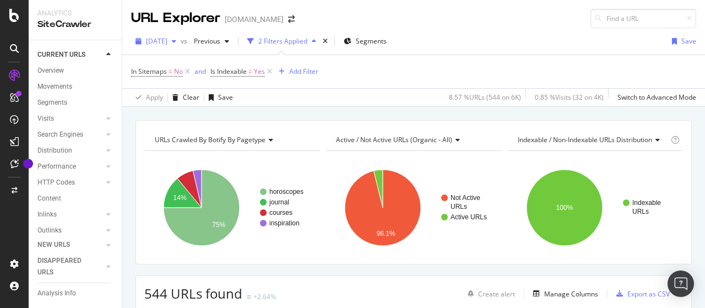
click at [167, 41] on span "[DATE]" at bounding box center [156, 40] width 21 height 9
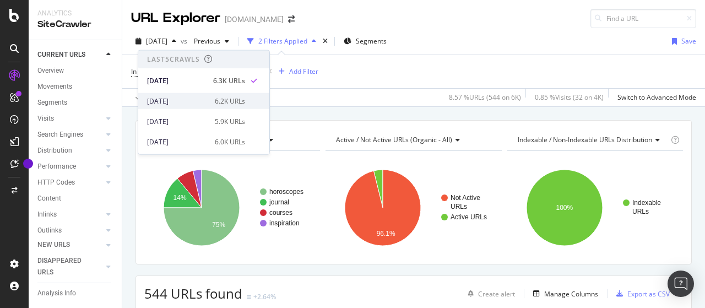
click at [194, 97] on div "[DATE]" at bounding box center [177, 101] width 61 height 10
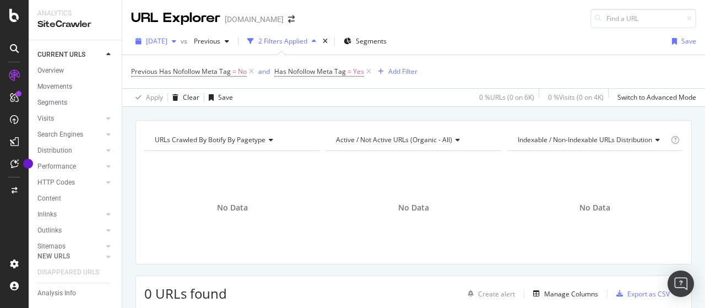
click at [167, 42] on span "[DATE]" at bounding box center [156, 40] width 21 height 9
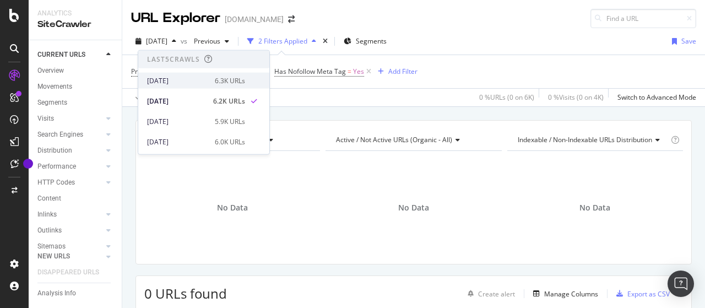
click at [193, 79] on div "[DATE]" at bounding box center [177, 80] width 61 height 10
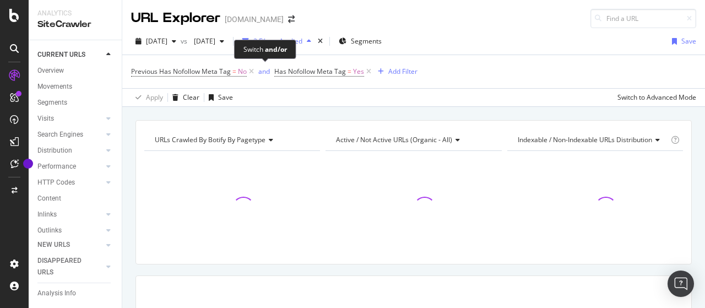
click at [240, 44] on div "Switch and/or" at bounding box center [265, 49] width 62 height 19
click at [215, 41] on span "[DATE]" at bounding box center [202, 40] width 26 height 9
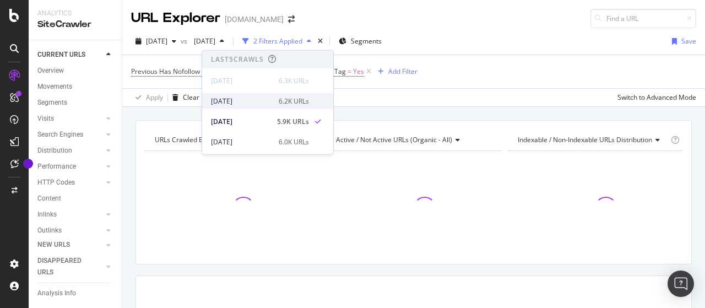
click at [257, 102] on div "[DATE]" at bounding box center [241, 101] width 61 height 10
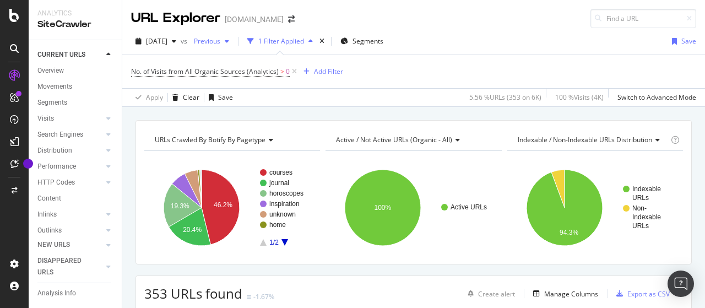
click at [220, 44] on span "Previous" at bounding box center [204, 40] width 31 height 9
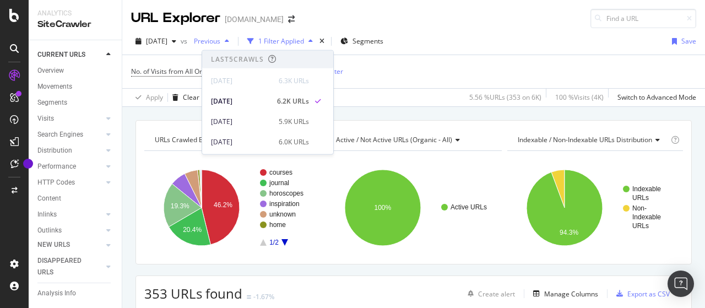
click at [220, 44] on span "Previous" at bounding box center [204, 40] width 31 height 9
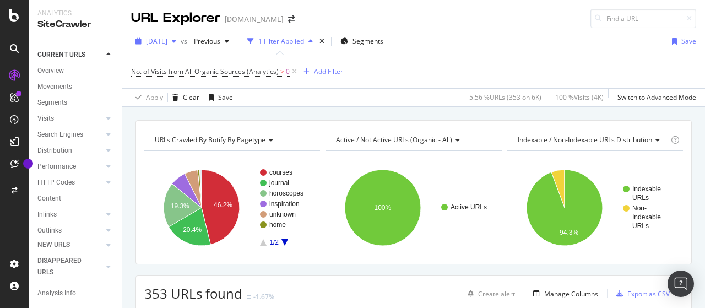
click at [167, 41] on span "2025 Sep. 8th" at bounding box center [156, 40] width 21 height 9
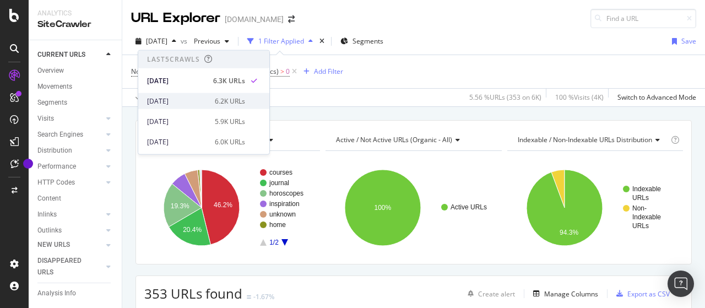
click at [192, 101] on div "[DATE]" at bounding box center [177, 101] width 61 height 10
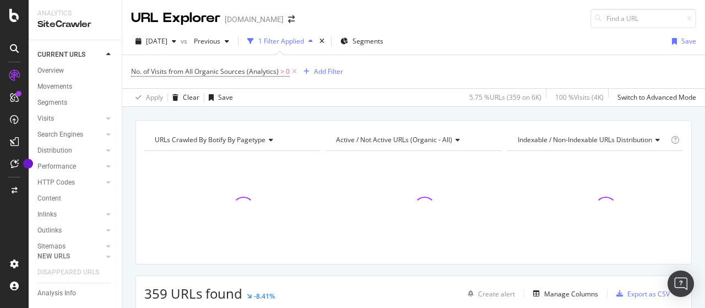
scroll to position [55, 0]
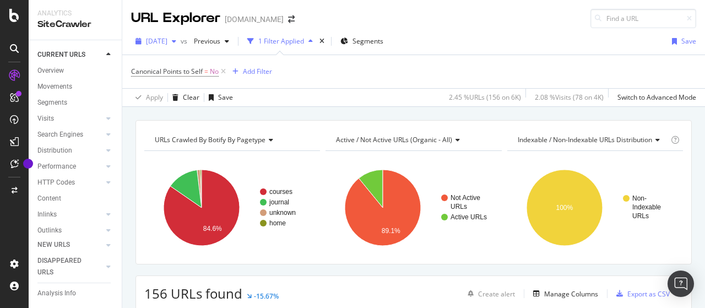
click at [167, 44] on span "[DATE]" at bounding box center [156, 40] width 21 height 9
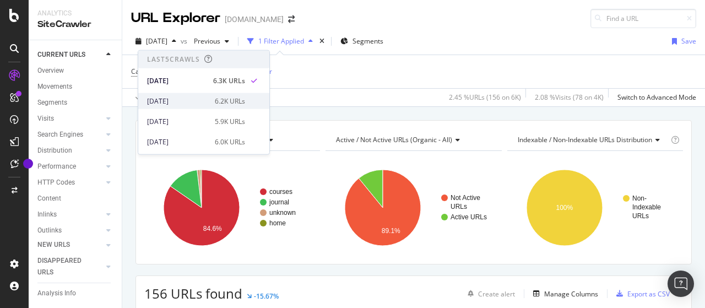
click at [188, 96] on div "[DATE]" at bounding box center [177, 101] width 61 height 10
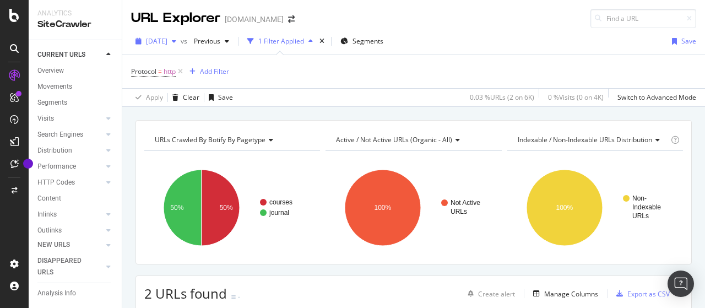
click at [167, 45] on span "[DATE]" at bounding box center [156, 40] width 21 height 9
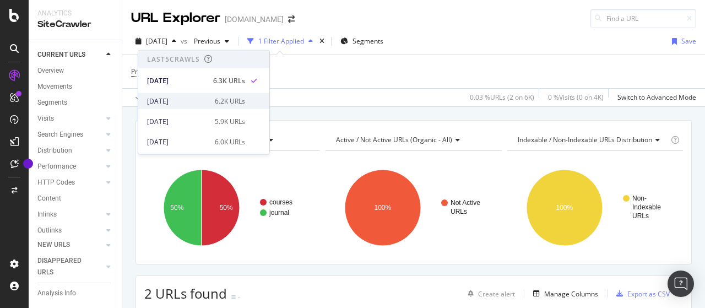
click at [182, 99] on div "[DATE]" at bounding box center [177, 101] width 61 height 10
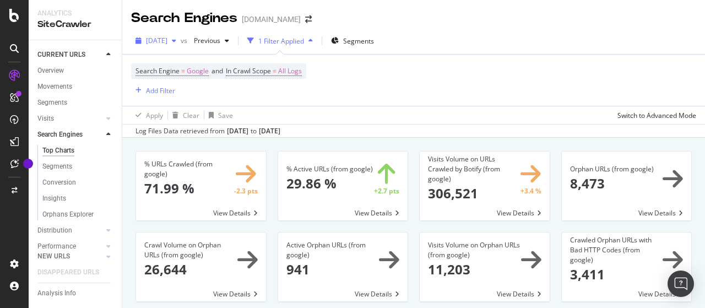
click at [167, 41] on span "[DATE]" at bounding box center [156, 40] width 21 height 9
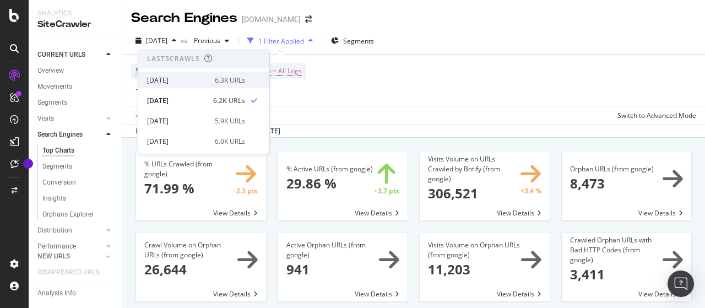
click at [175, 79] on div "[DATE]" at bounding box center [177, 80] width 61 height 10
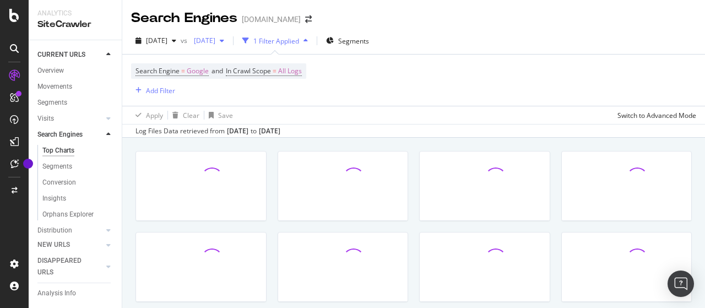
click at [215, 40] on span "[DATE]" at bounding box center [202, 40] width 26 height 9
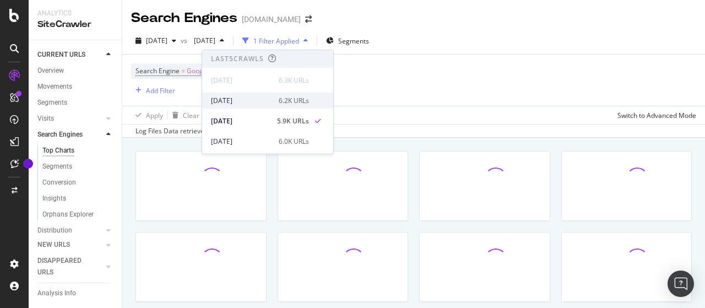
click at [240, 94] on div "2025 Aug. 31st 6.2K URLs" at bounding box center [267, 101] width 131 height 16
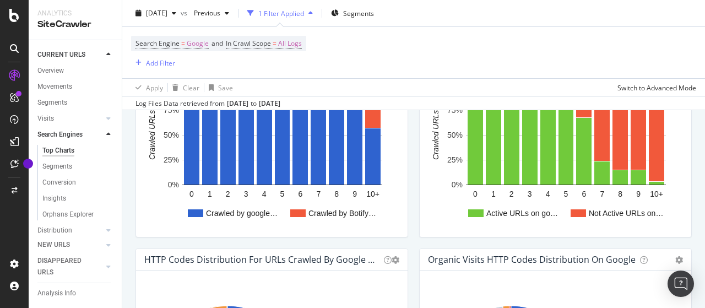
scroll to position [936, 0]
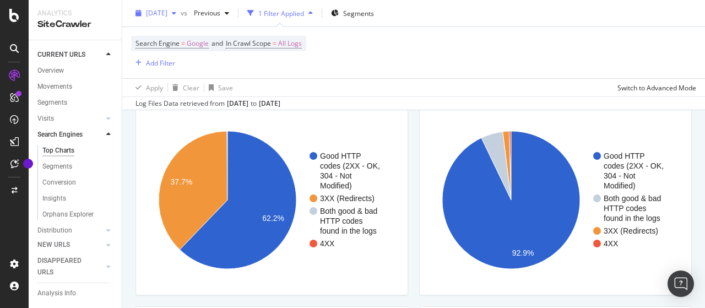
click at [158, 17] on span "[DATE]" at bounding box center [156, 12] width 21 height 9
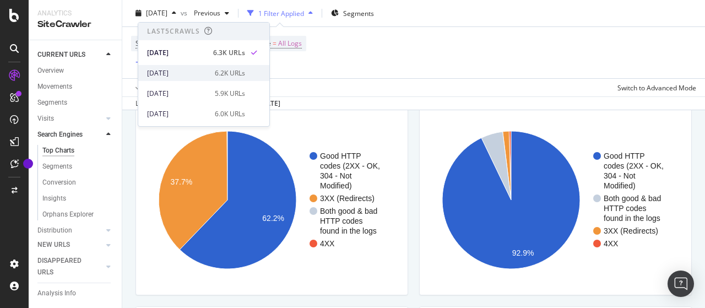
click at [188, 75] on div "[DATE]" at bounding box center [177, 73] width 61 height 10
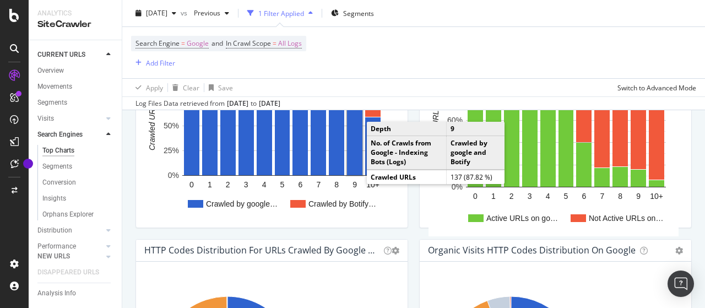
scroll to position [936, 0]
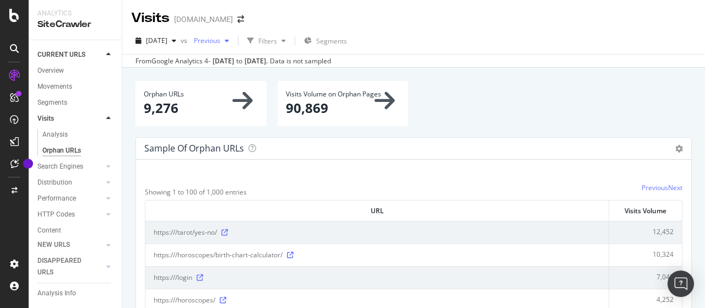
click at [220, 37] on span "Previous" at bounding box center [204, 40] width 31 height 9
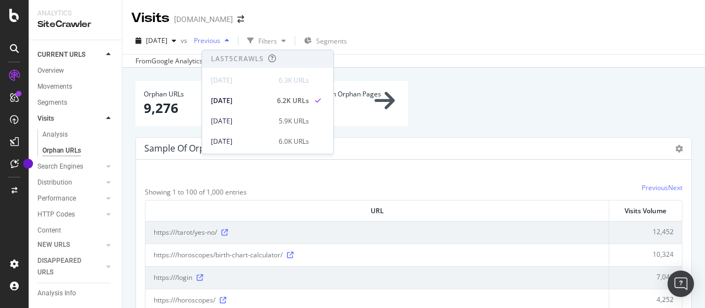
click at [220, 37] on span "Previous" at bounding box center [204, 40] width 31 height 9
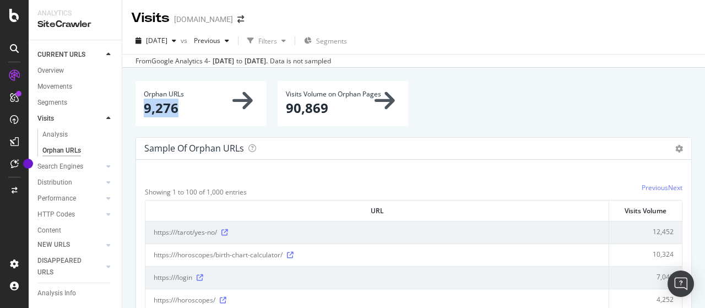
drag, startPoint x: 145, startPoint y: 109, endPoint x: 219, endPoint y: 110, distance: 74.3
click at [219, 110] on p "9,276" at bounding box center [201, 108] width 115 height 19
copy p "9,276"
click at [167, 39] on span "[DATE]" at bounding box center [156, 40] width 21 height 9
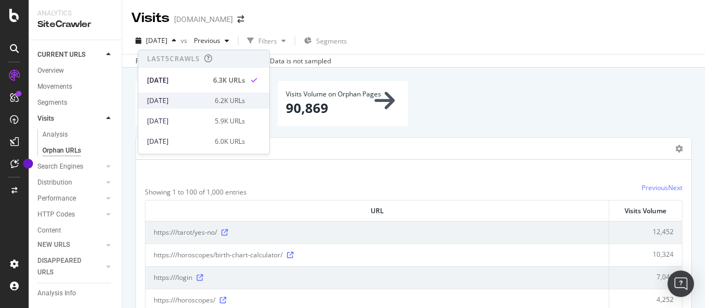
click at [191, 96] on div "[DATE]" at bounding box center [177, 101] width 61 height 10
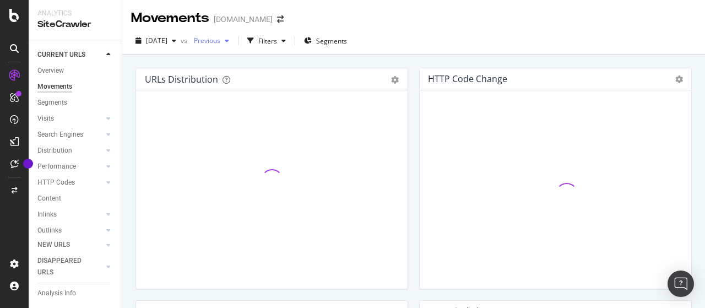
click at [220, 42] on span "Previous" at bounding box center [204, 40] width 31 height 9
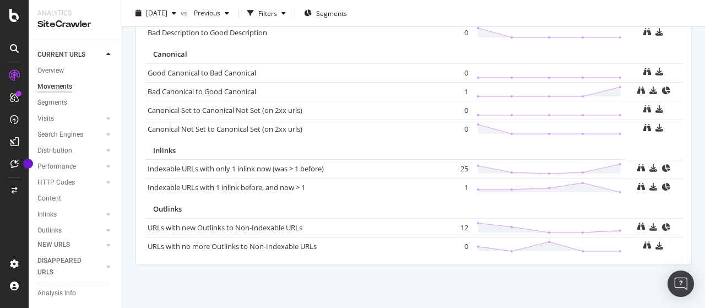
scroll to position [859, 0]
